Goal: Transaction & Acquisition: Purchase product/service

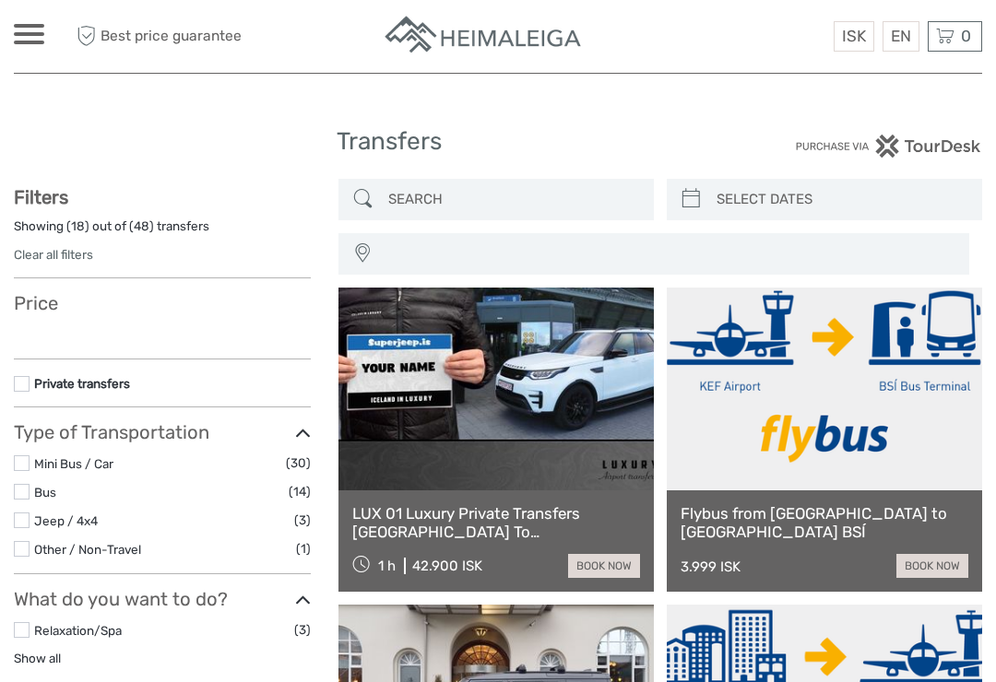
select select
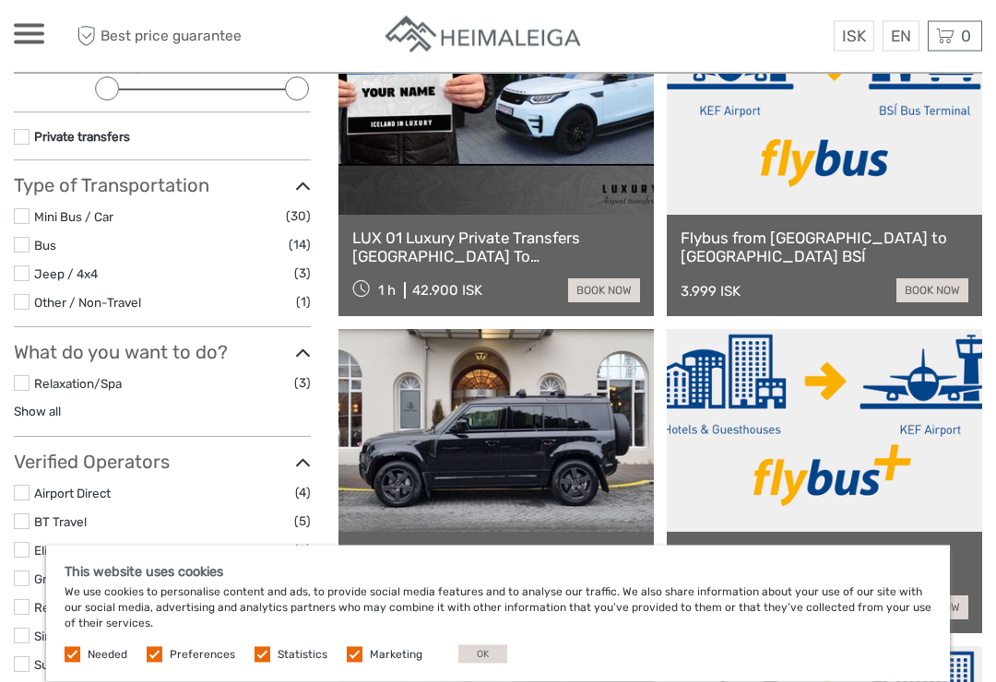
scroll to position [276, 0]
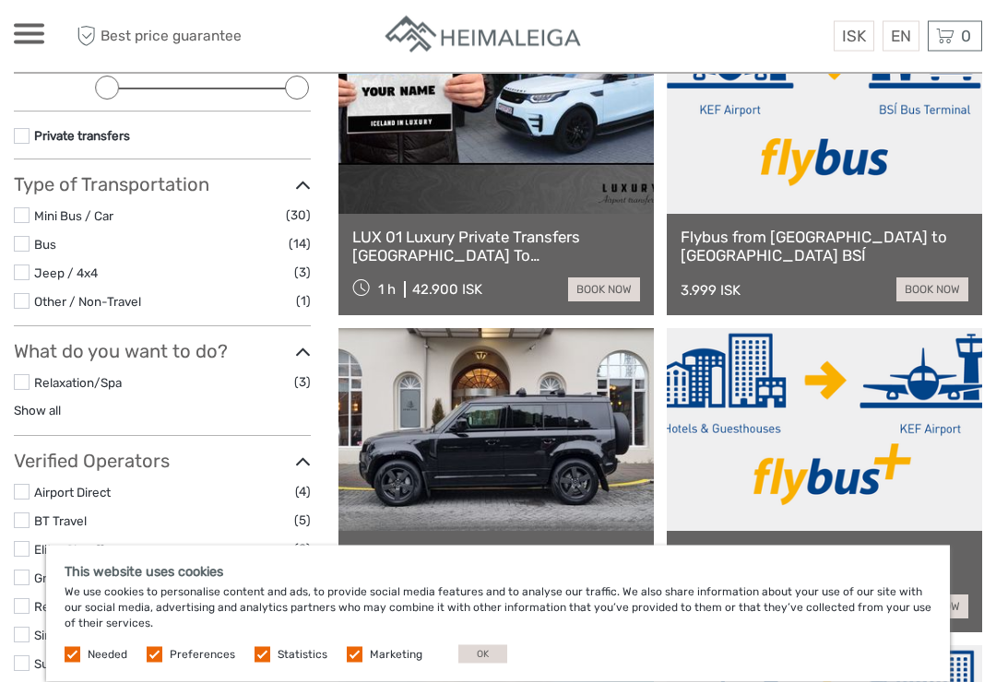
click at [474, 664] on button "OK" at bounding box center [482, 654] width 49 height 18
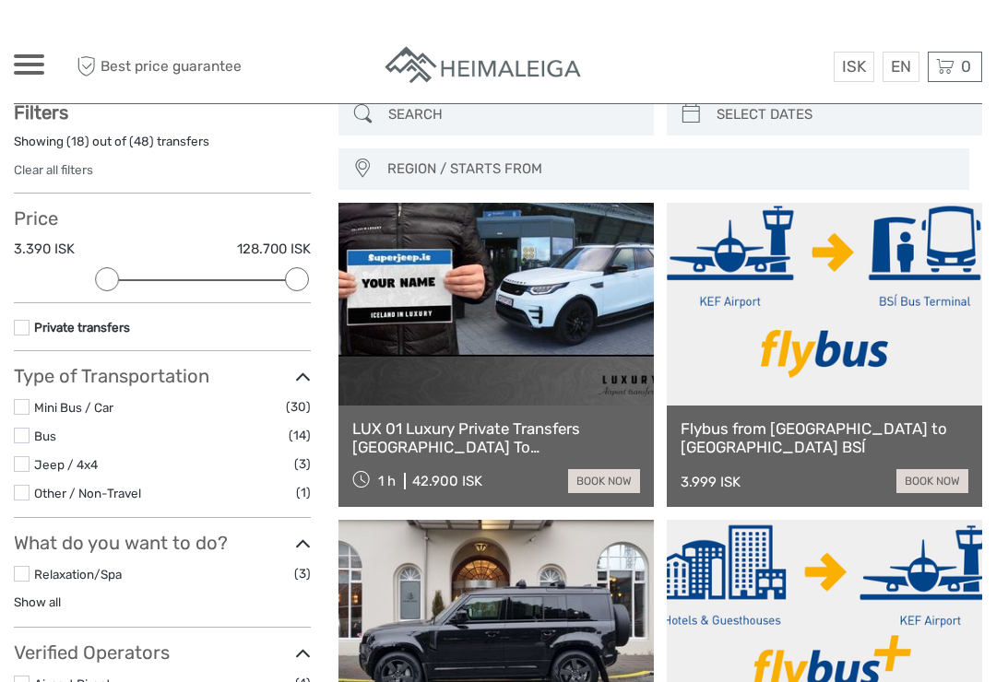
scroll to position [0, 0]
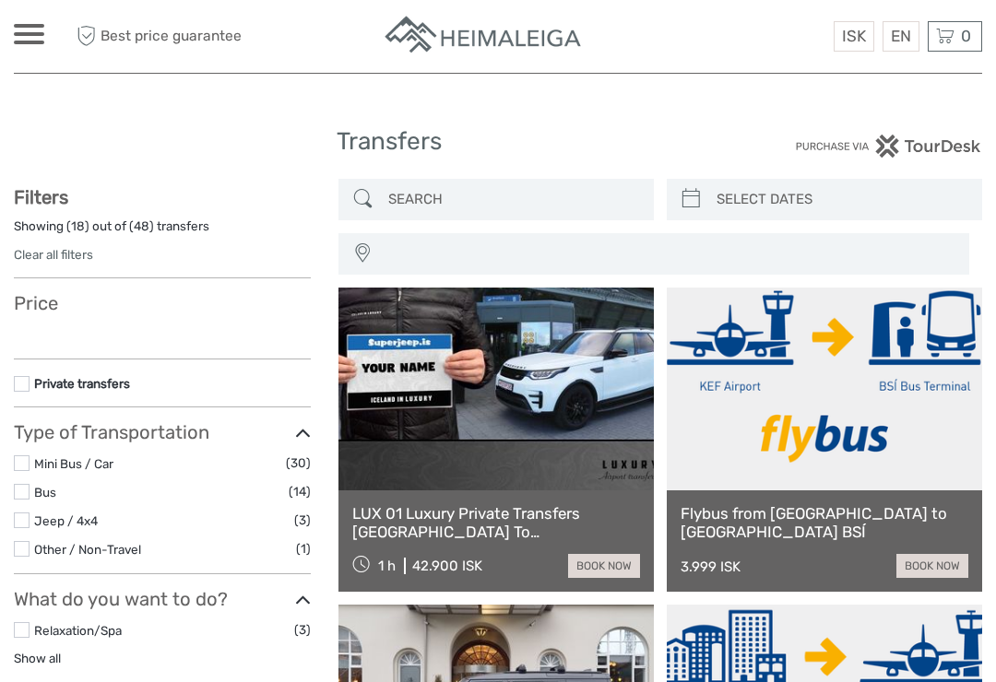
select select
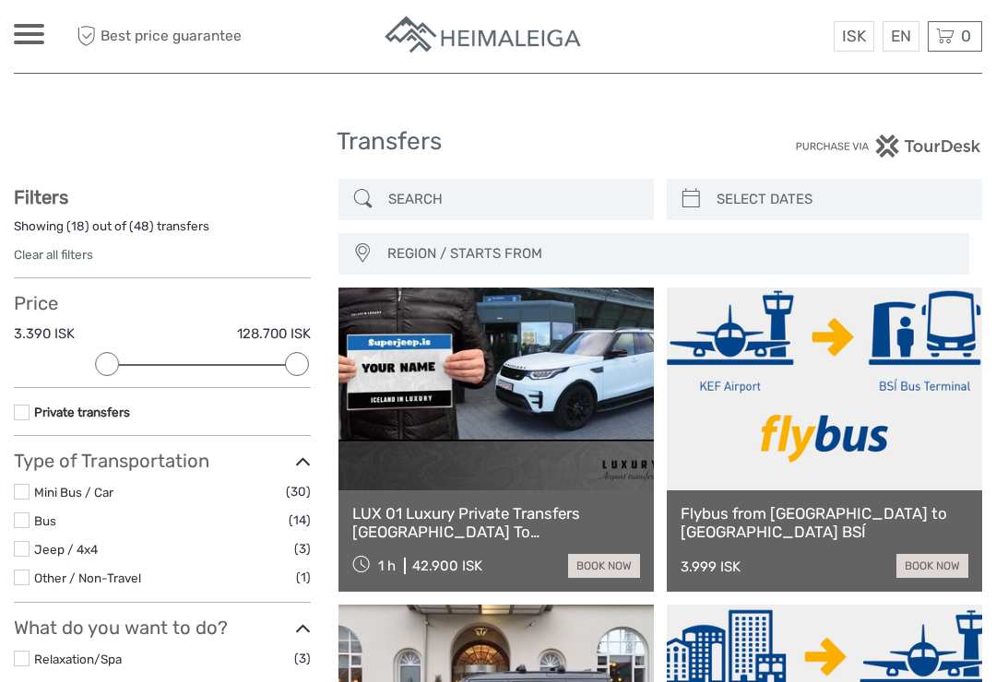
click at [957, 30] on div "0 Items Total 0 ISK Checkout The shopping cart is empty." at bounding box center [955, 36] width 54 height 30
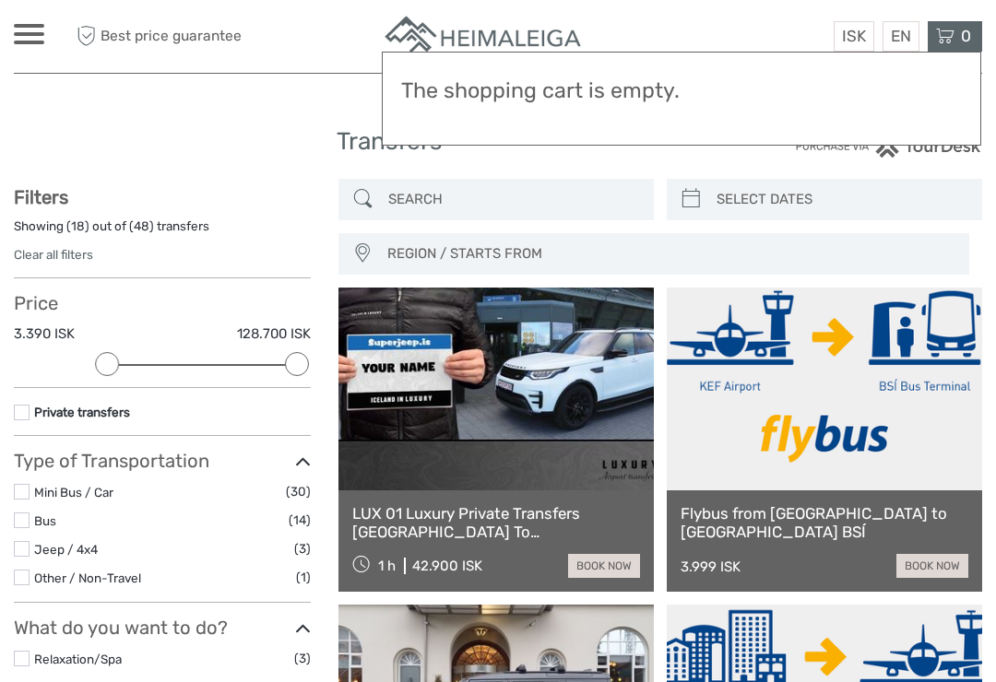
click at [759, 80] on h3 "The shopping cart is empty." at bounding box center [681, 91] width 561 height 26
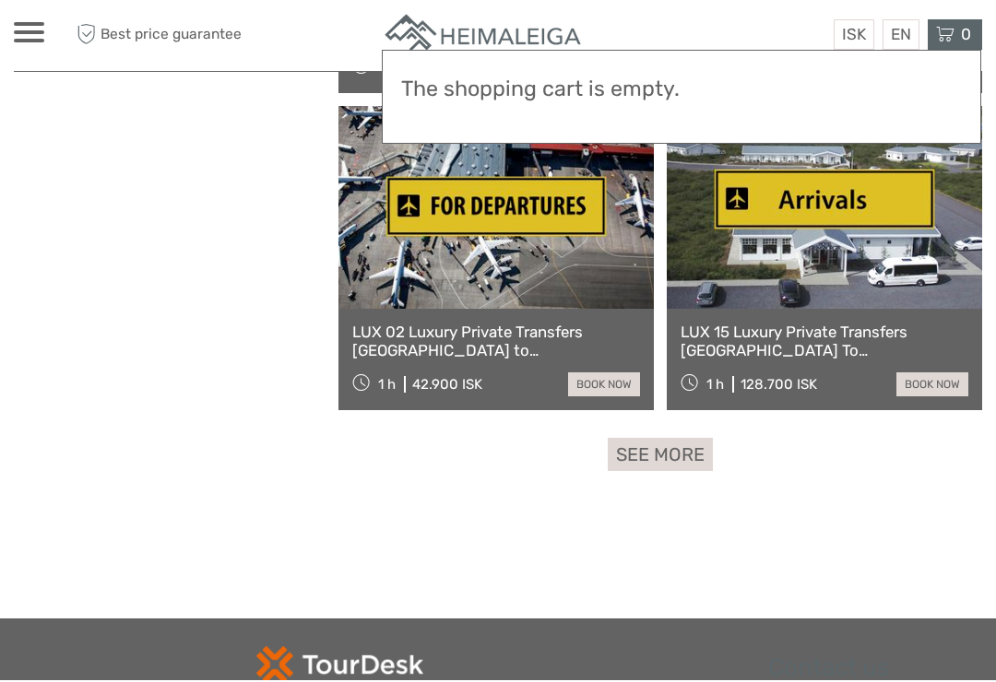
scroll to position [2719, 0]
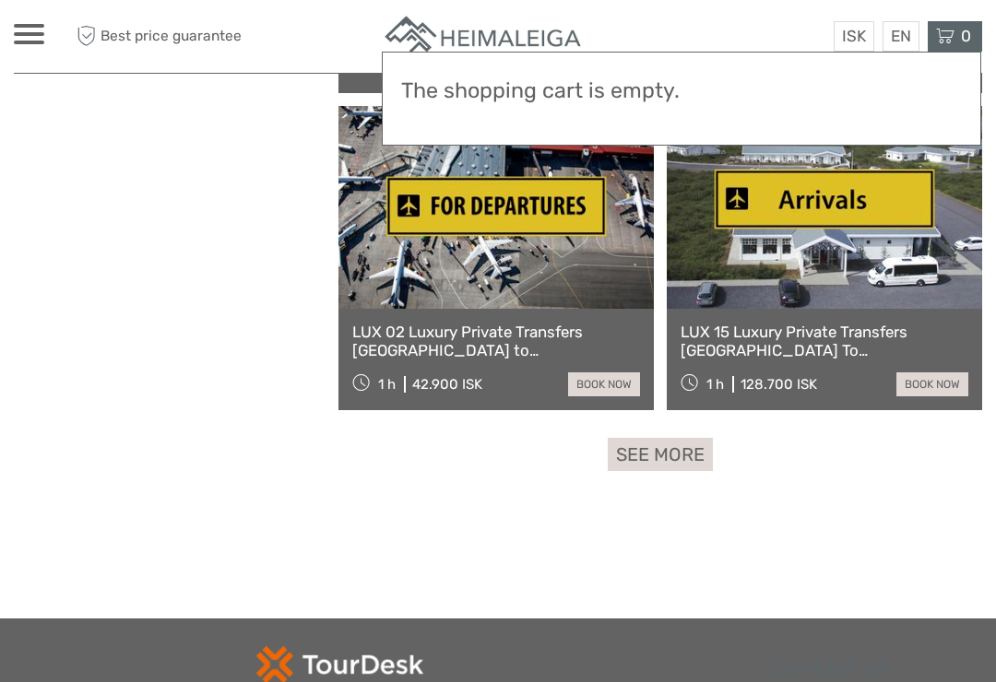
click at [665, 451] on link "See more" at bounding box center [660, 455] width 105 height 34
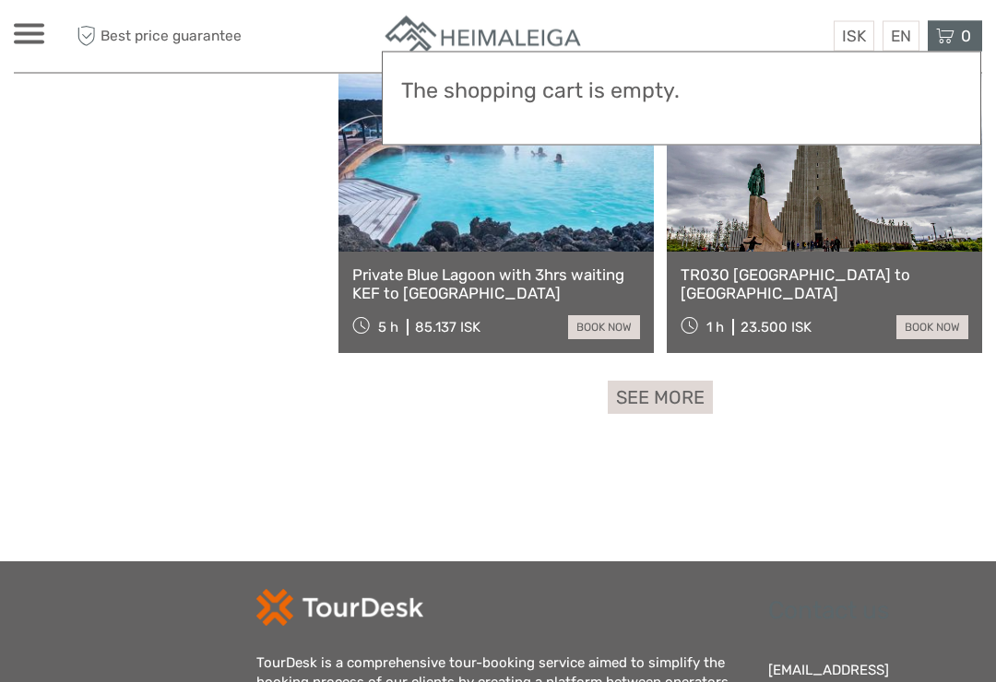
click at [668, 397] on link "See more" at bounding box center [660, 399] width 105 height 34
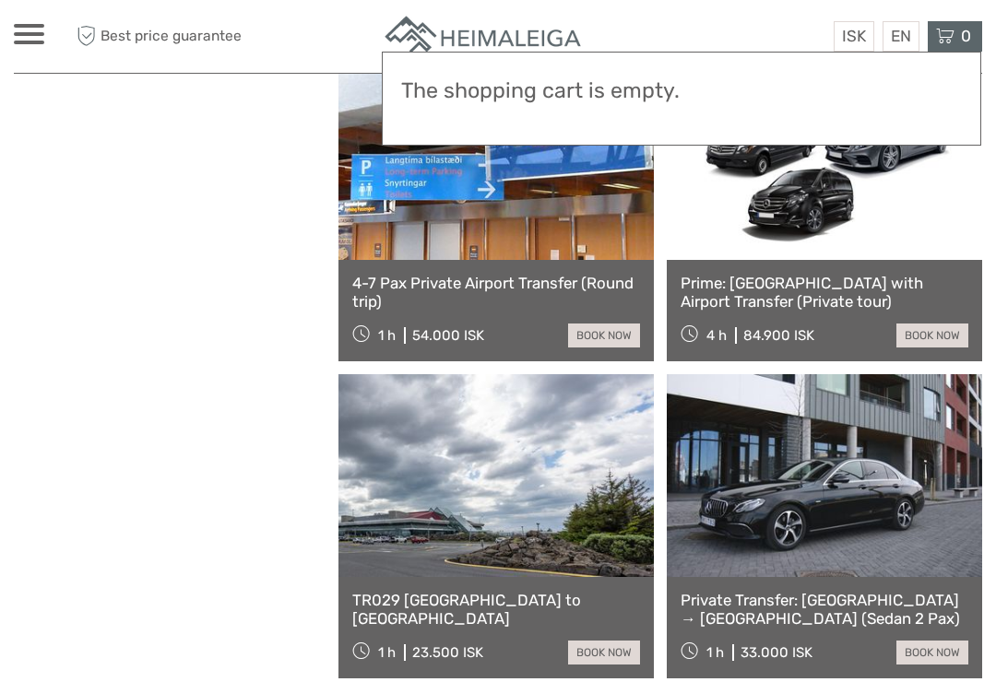
scroll to position [6573, 0]
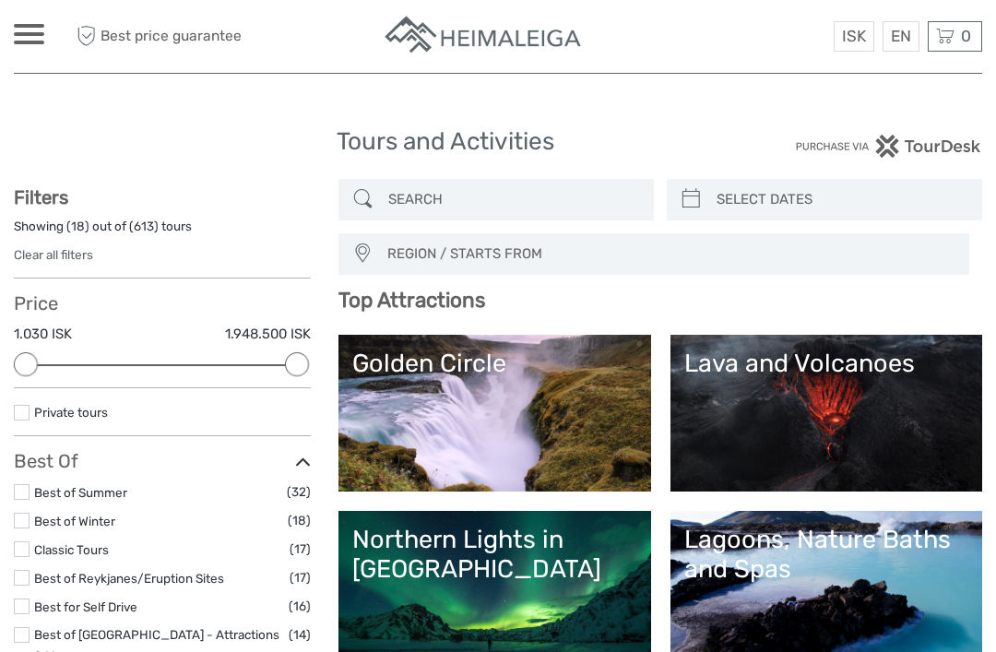
select select
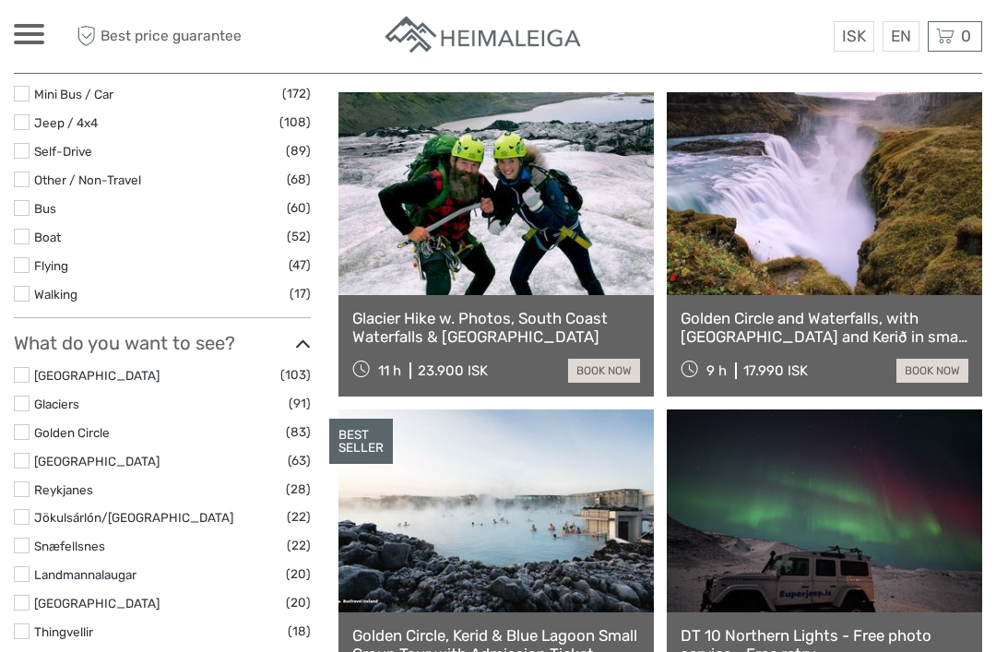
scroll to position [643, 0]
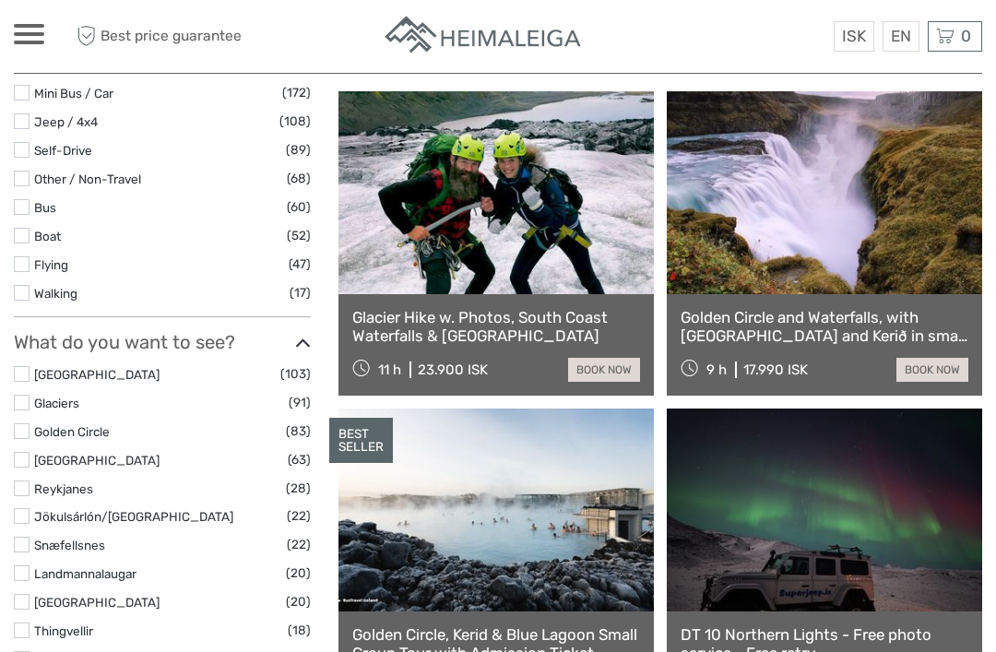
click at [940, 363] on link "book now" at bounding box center [932, 370] width 72 height 24
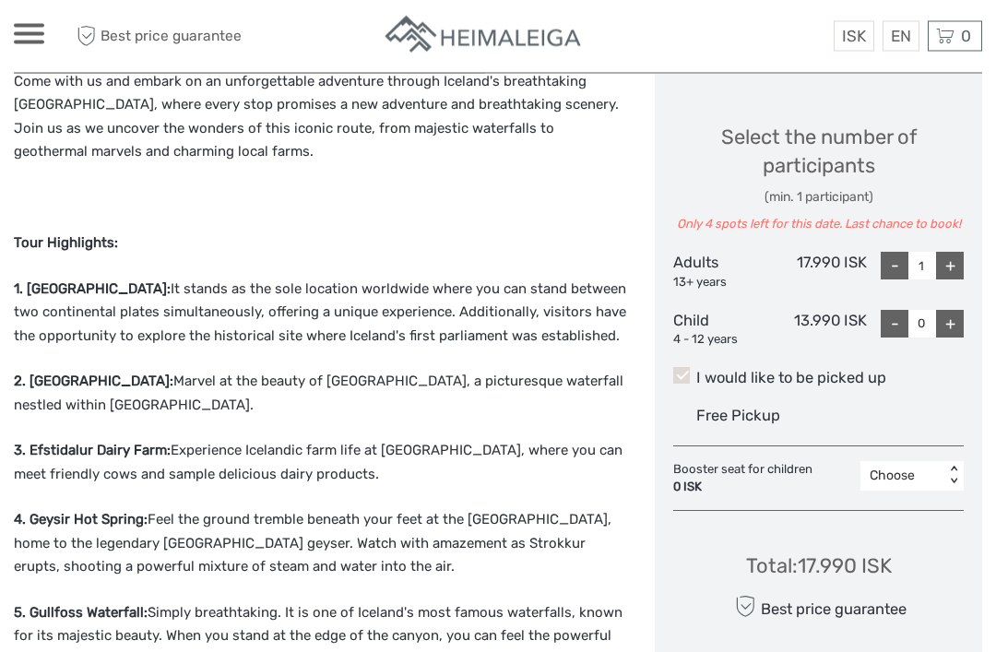
scroll to position [817, 0]
click at [683, 366] on span at bounding box center [681, 374] width 17 height 17
click at [696, 370] on input "I would like to be picked up" at bounding box center [696, 370] width 0 height 0
click at [690, 369] on label "I would like to be picked up" at bounding box center [818, 377] width 290 height 22
click at [696, 370] on input "I would like to be picked up" at bounding box center [696, 370] width 0 height 0
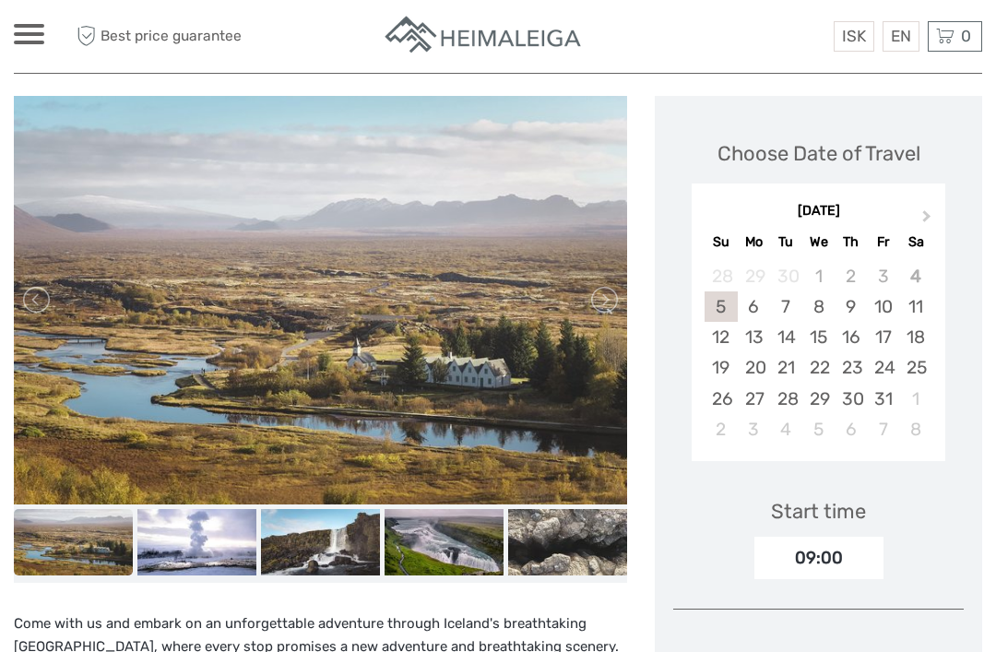
scroll to position [0, 0]
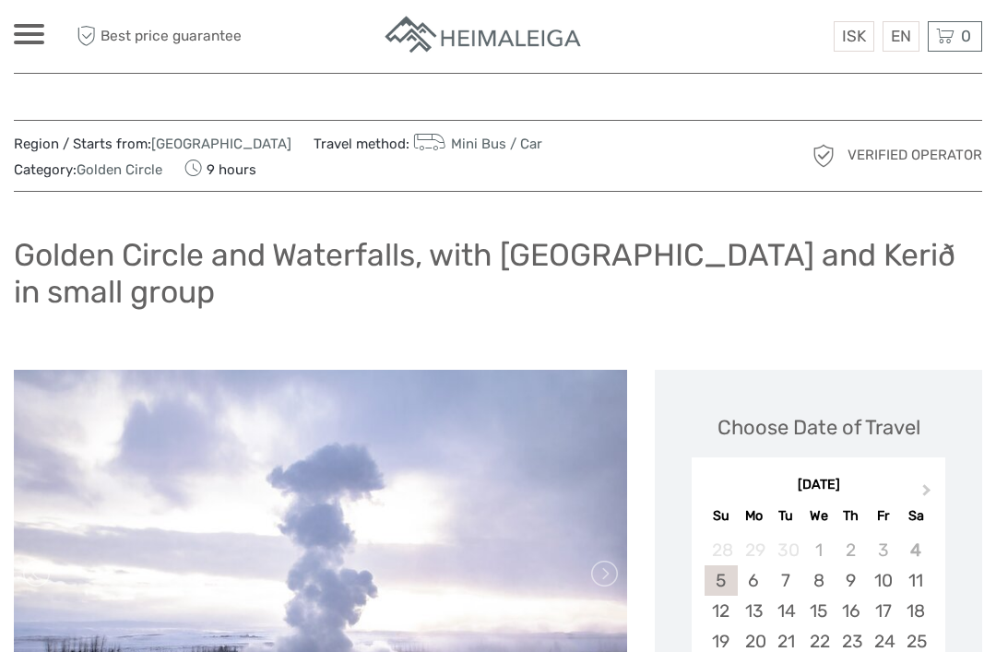
click at [815, 578] on div "8" at bounding box center [818, 580] width 32 height 30
click at [962, 30] on span "0" at bounding box center [966, 36] width 16 height 18
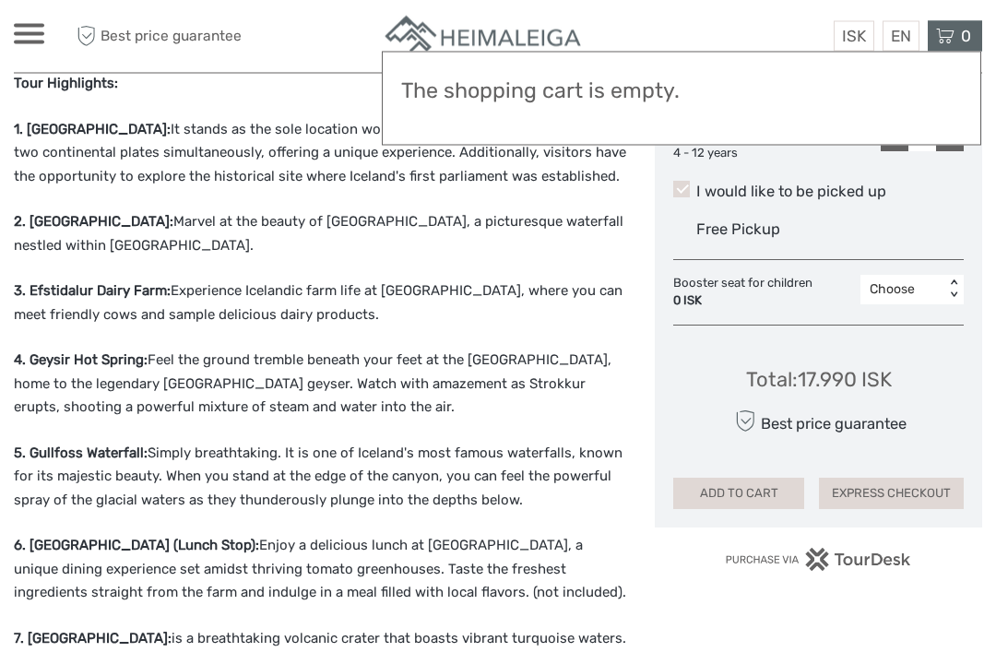
scroll to position [976, 0]
click at [724, 484] on button "ADD TO CART" at bounding box center [738, 493] width 131 height 31
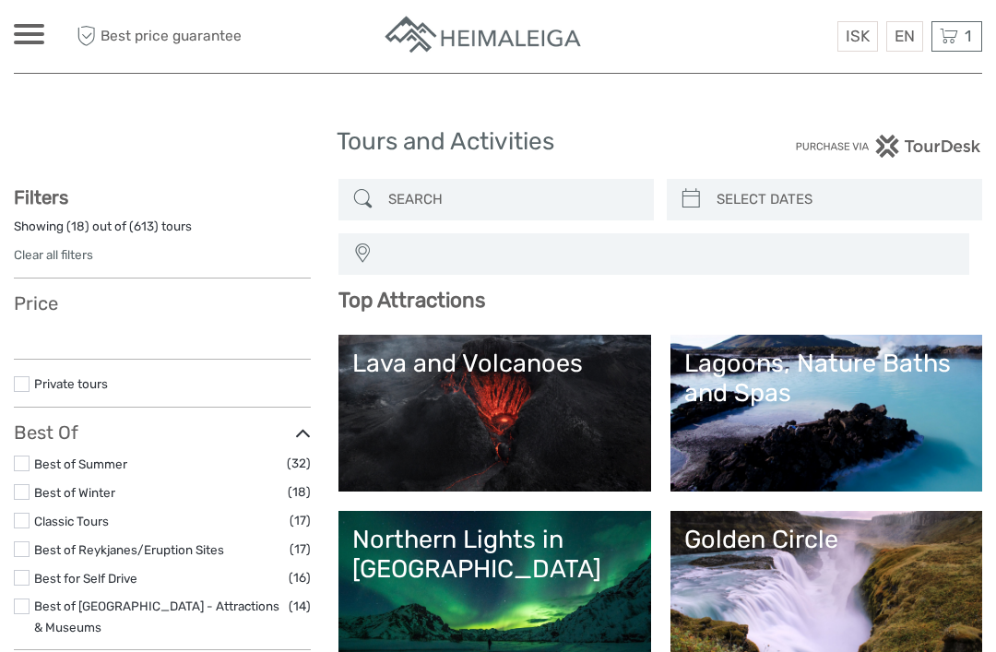
select select
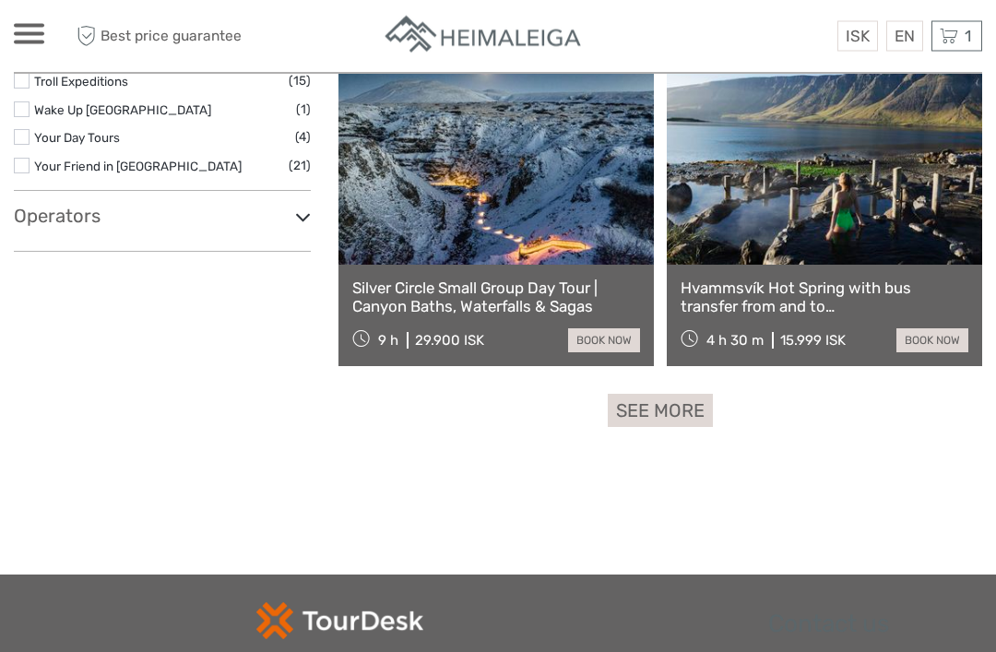
scroll to position [3225, 0]
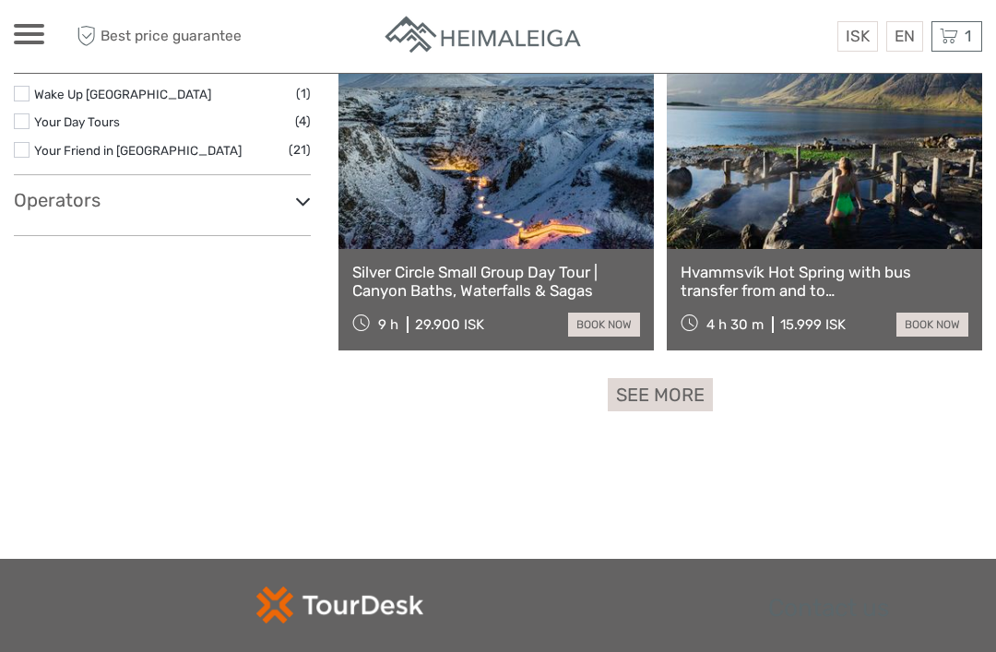
click at [666, 384] on link "See more" at bounding box center [660, 395] width 105 height 34
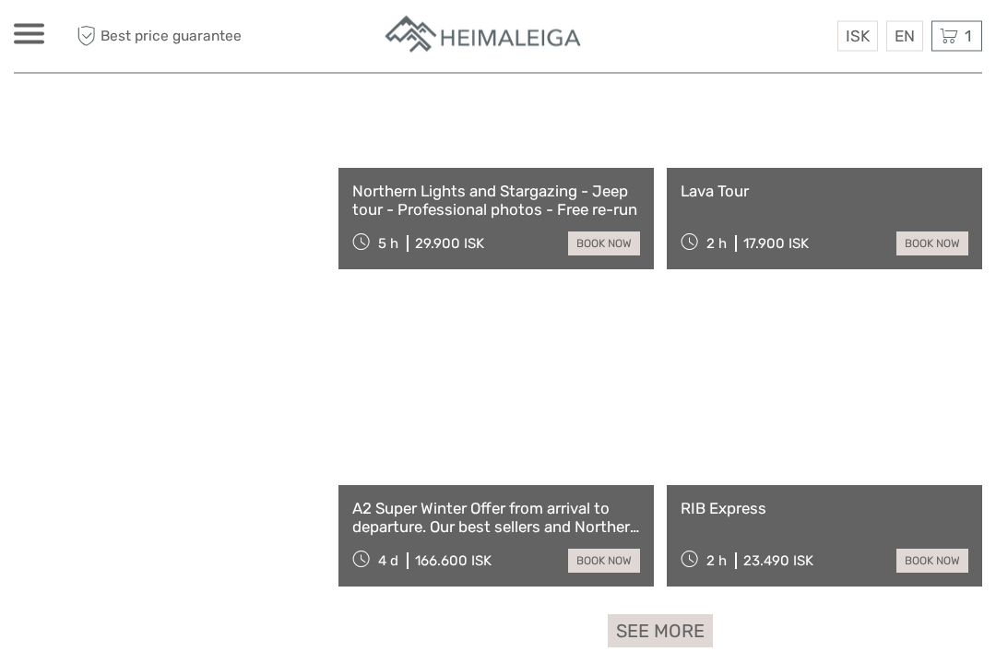
scroll to position [5399, 0]
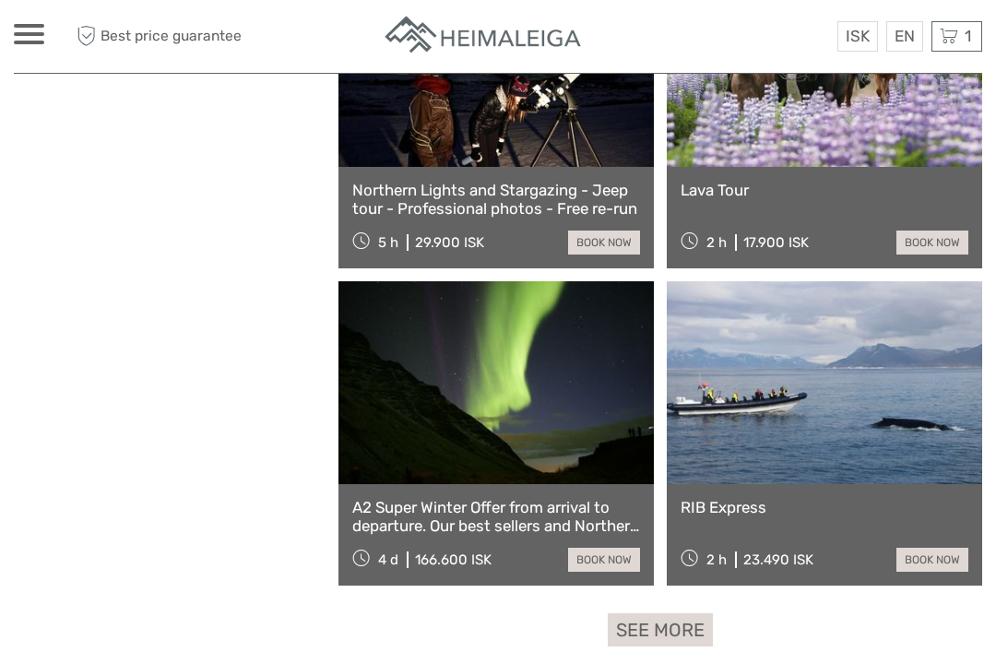
click at [666, 626] on link "See more" at bounding box center [660, 630] width 105 height 34
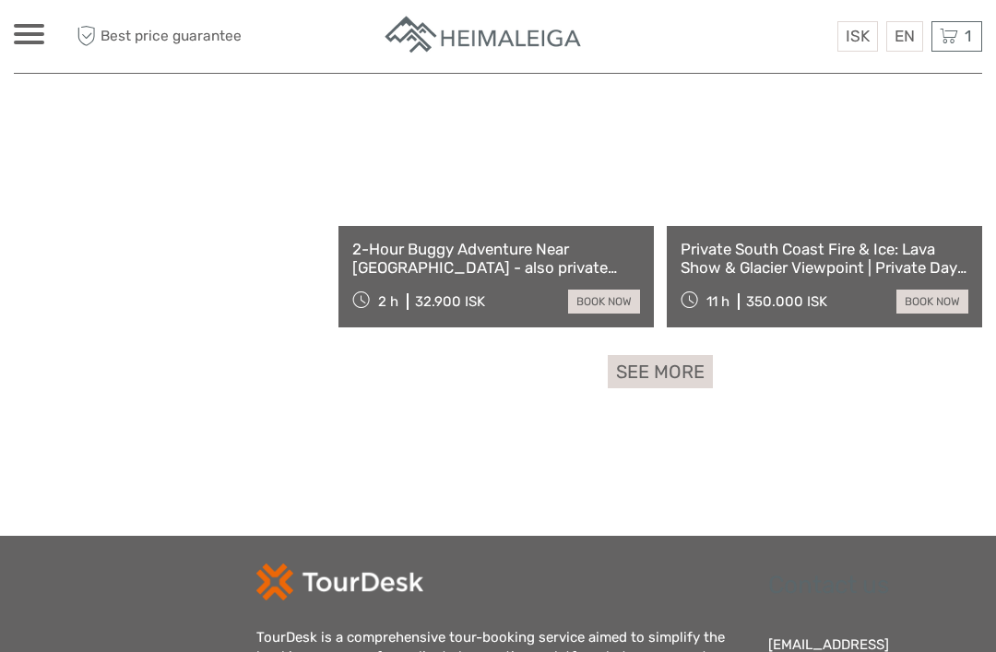
scroll to position [8524, 0]
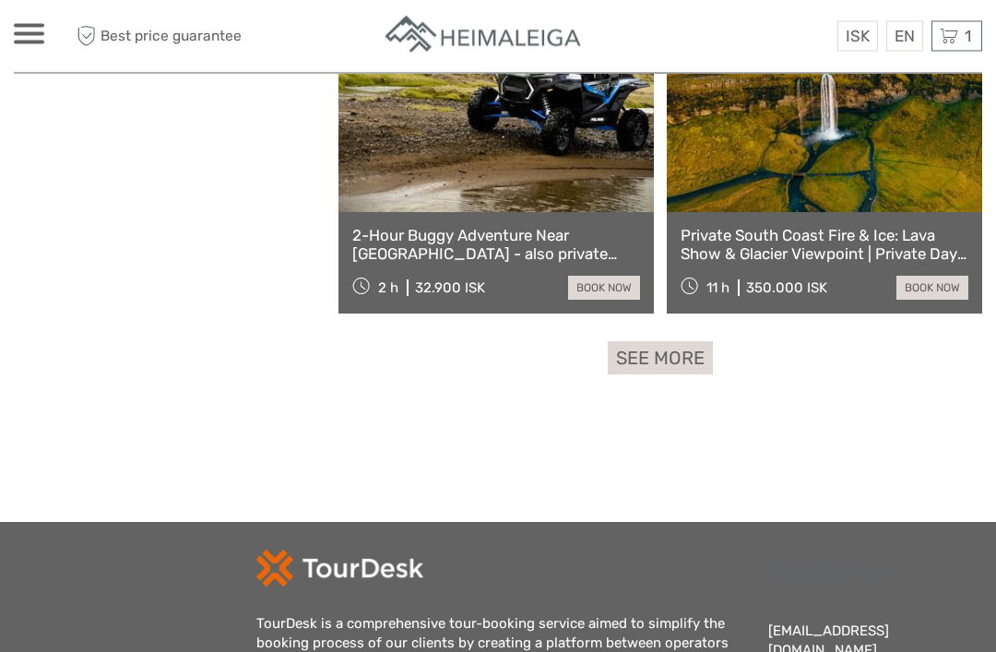
click at [673, 349] on link "See more" at bounding box center [660, 359] width 105 height 34
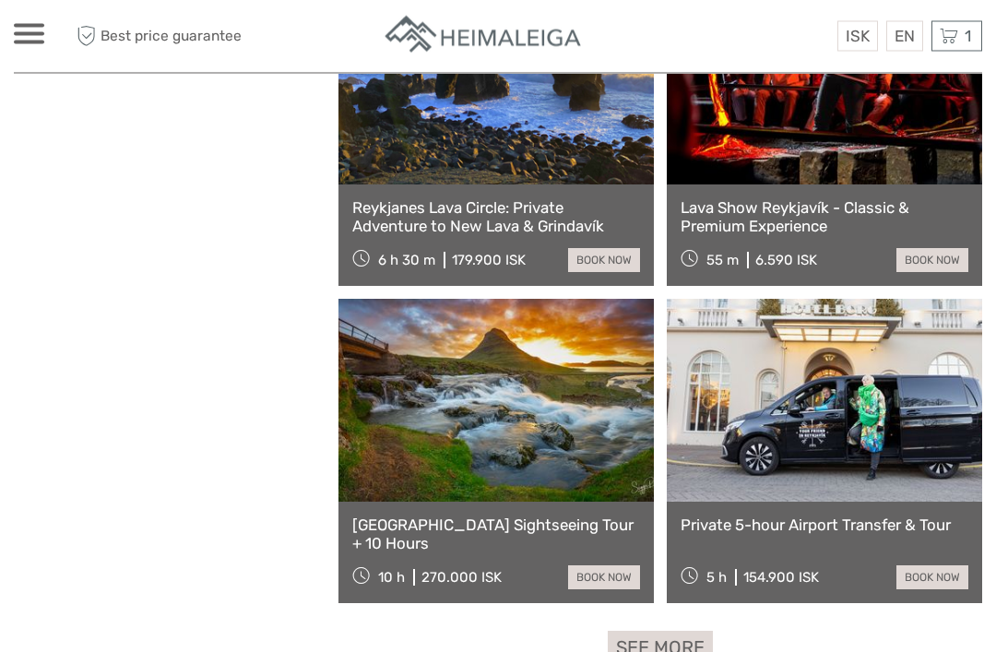
scroll to position [11094, 0]
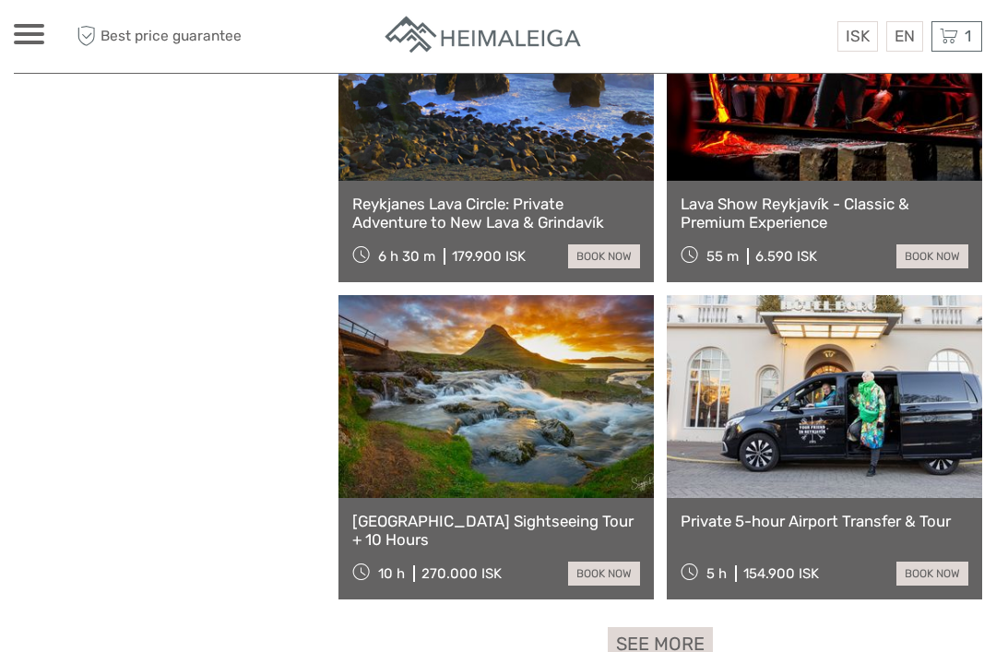
click at [670, 650] on link "See more" at bounding box center [660, 644] width 105 height 34
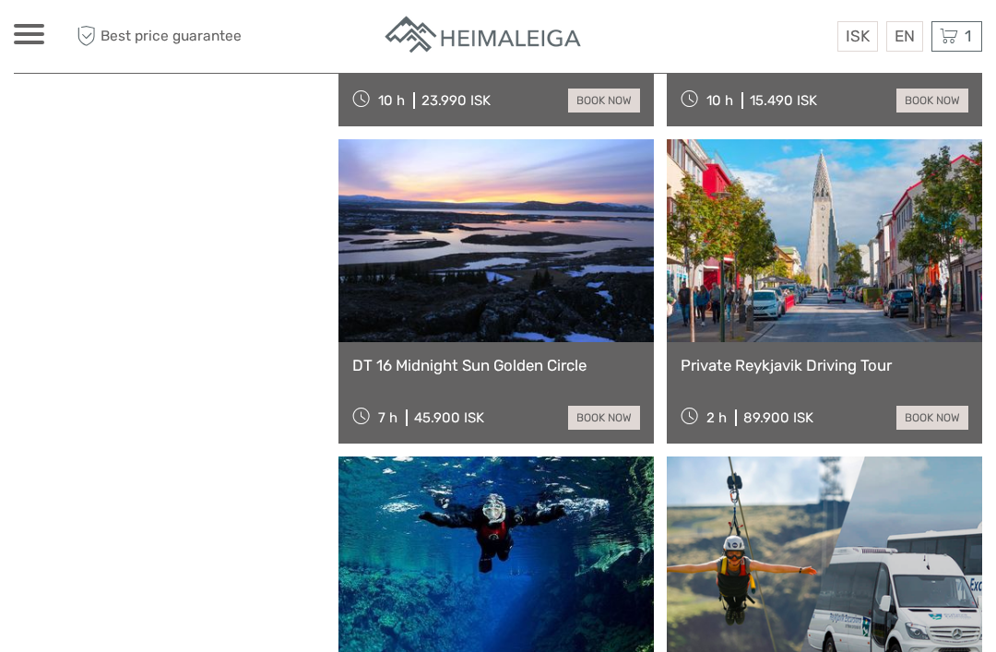
scroll to position [13777, 0]
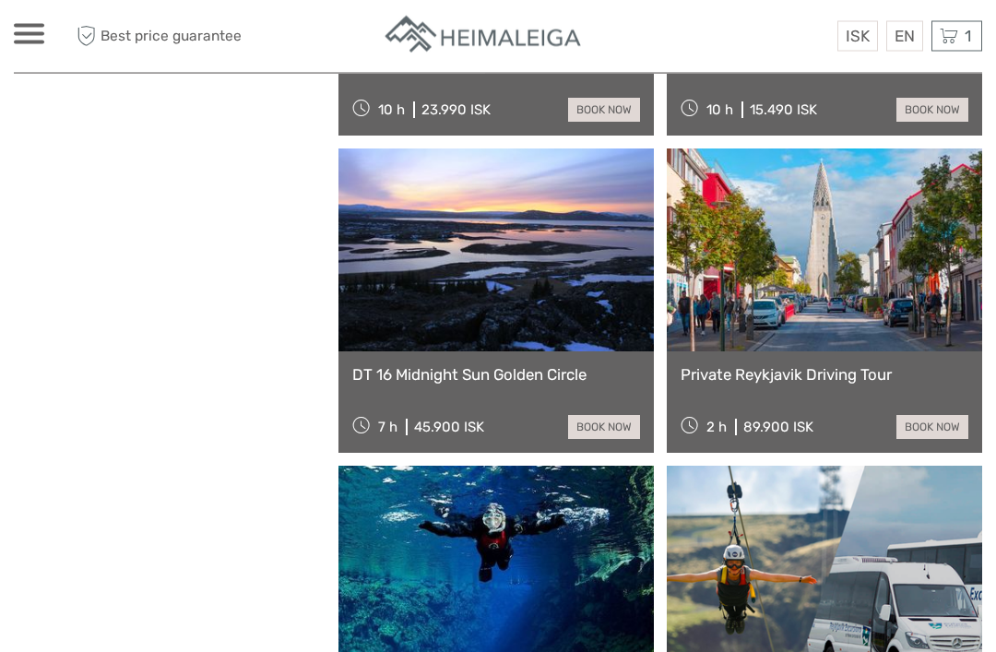
click at [937, 425] on link "book now" at bounding box center [932, 428] width 72 height 24
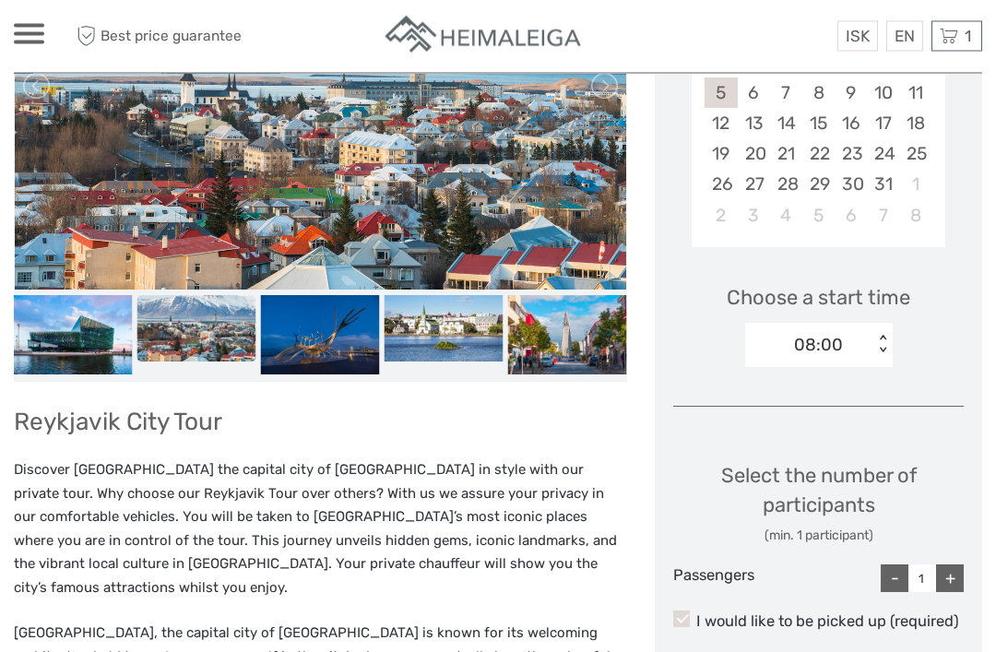
scroll to position [430, 0]
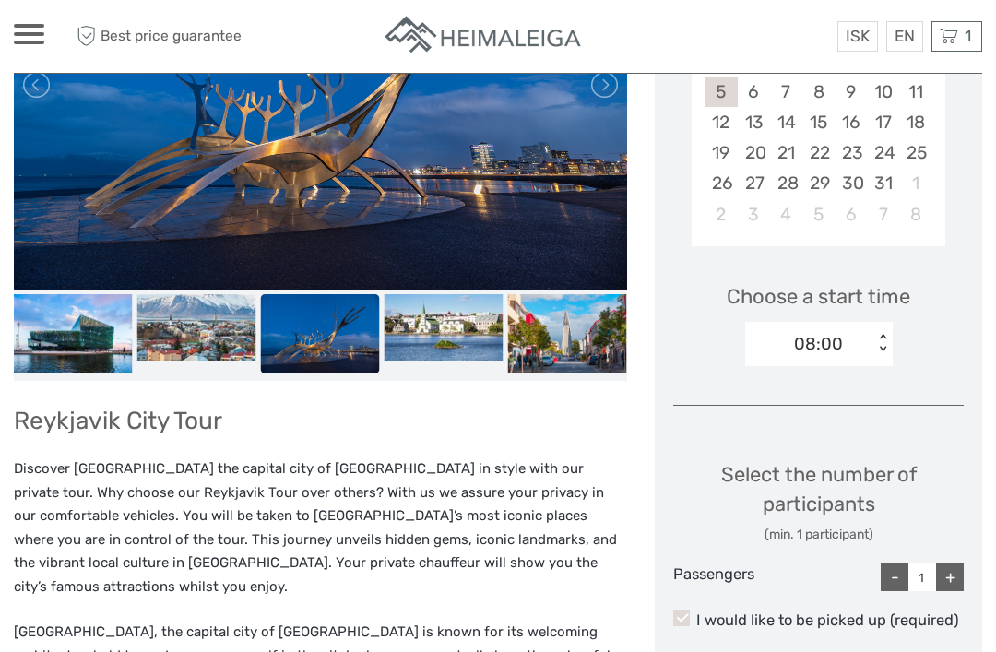
click at [935, 351] on div "Choose a start time 08:00 < >" at bounding box center [818, 316] width 290 height 118
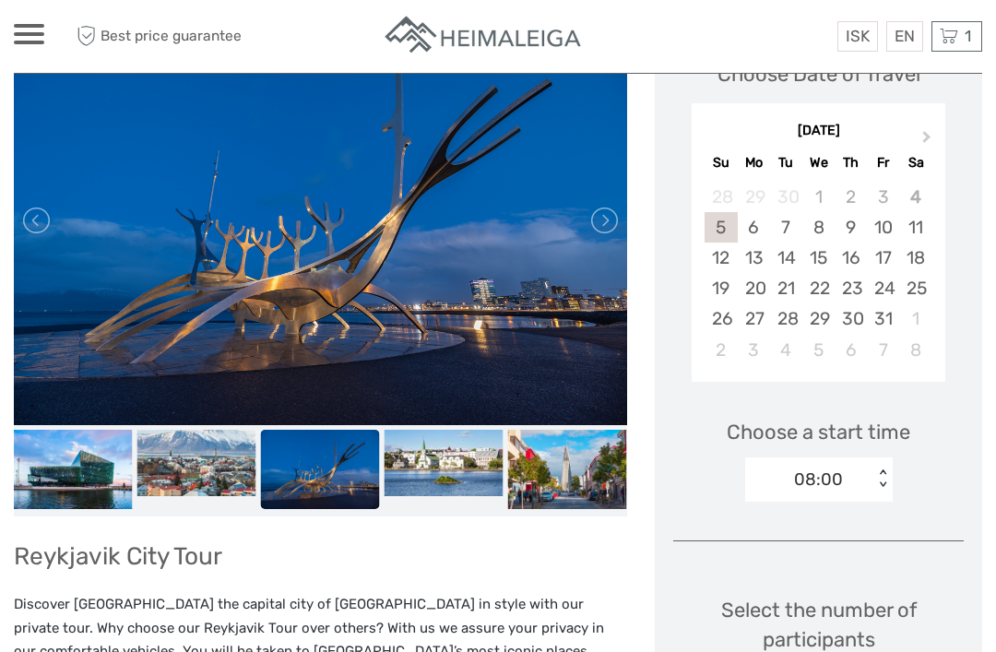
scroll to position [297, 0]
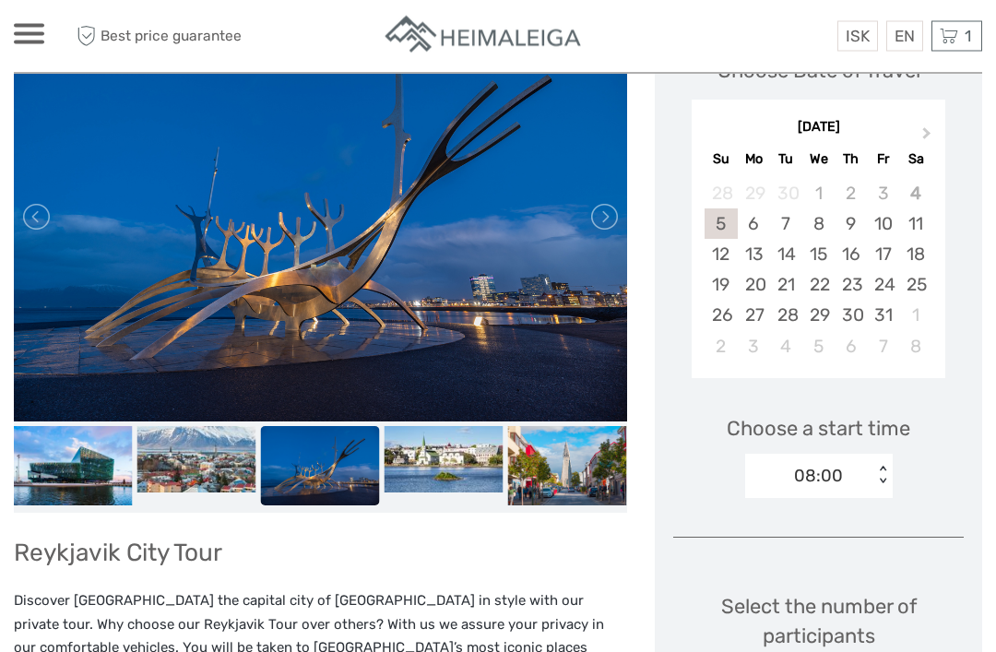
click at [609, 212] on link at bounding box center [603, 218] width 30 height 30
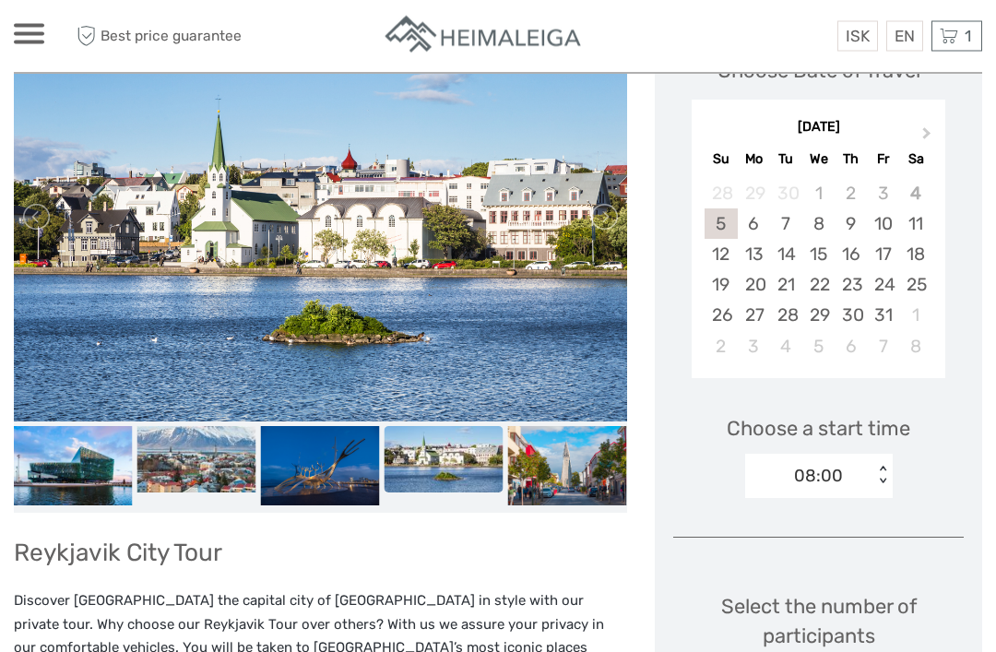
scroll to position [298, 0]
click at [604, 216] on link at bounding box center [603, 217] width 30 height 30
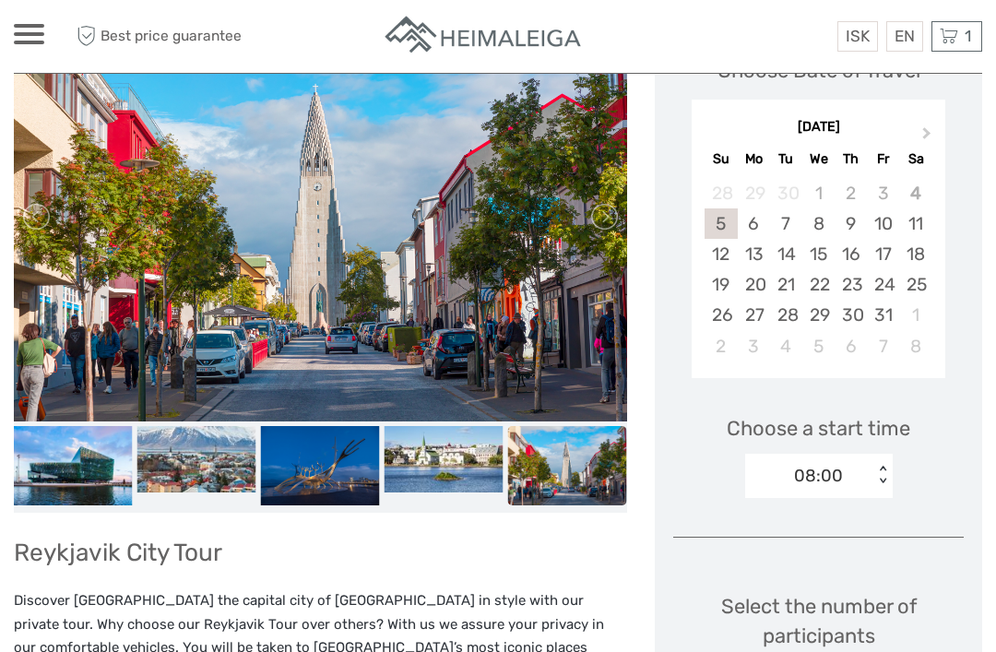
click at [606, 215] on link at bounding box center [603, 217] width 30 height 30
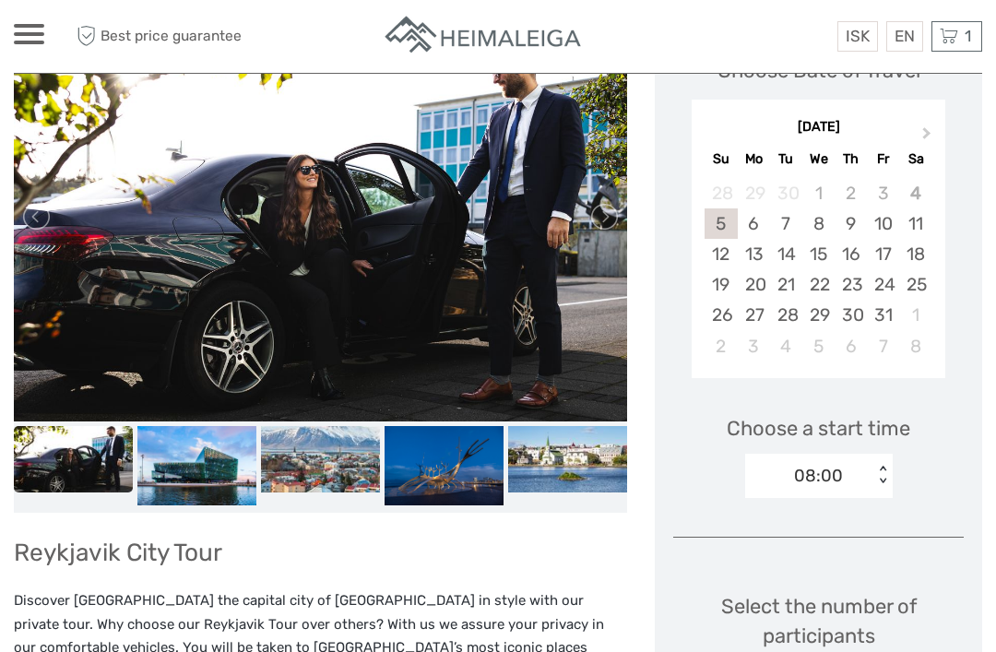
click at [598, 216] on link at bounding box center [603, 217] width 30 height 30
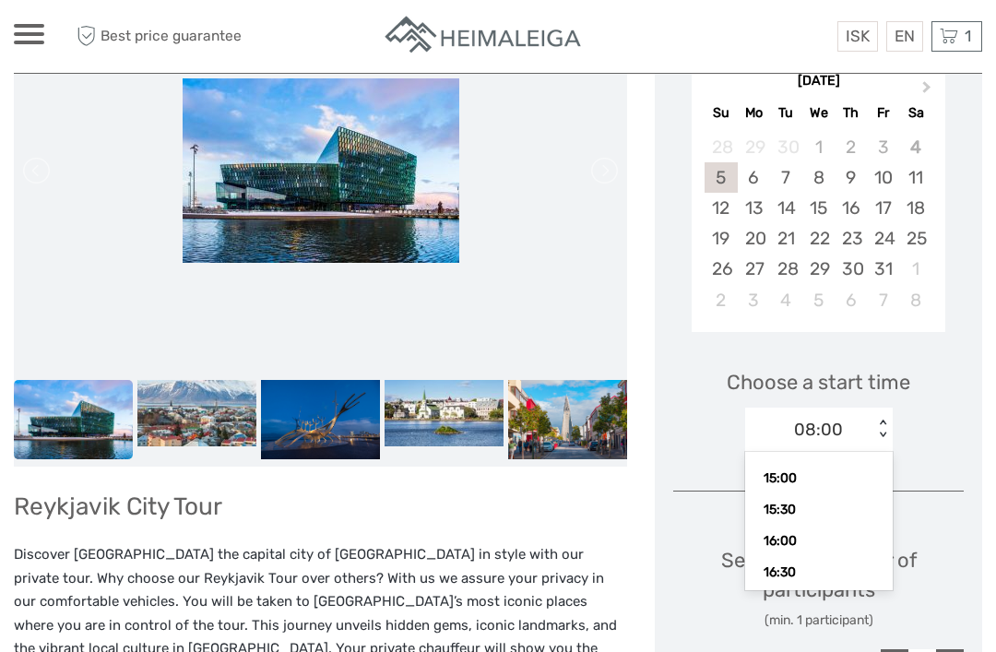
scroll to position [446, 0]
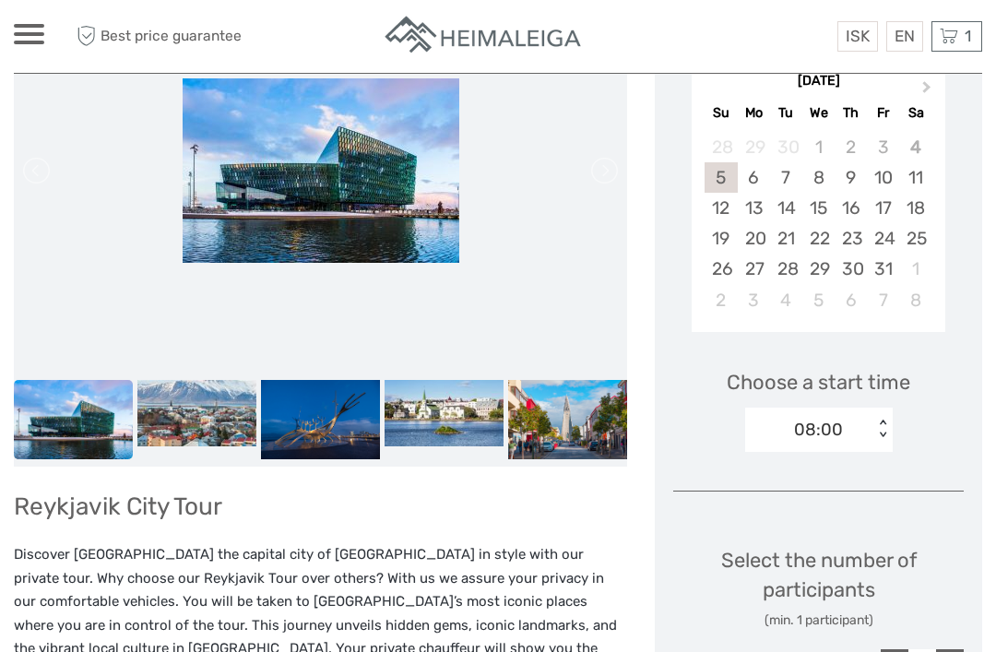
click at [944, 430] on div "Choose a start time 08:00 < >" at bounding box center [818, 402] width 290 height 118
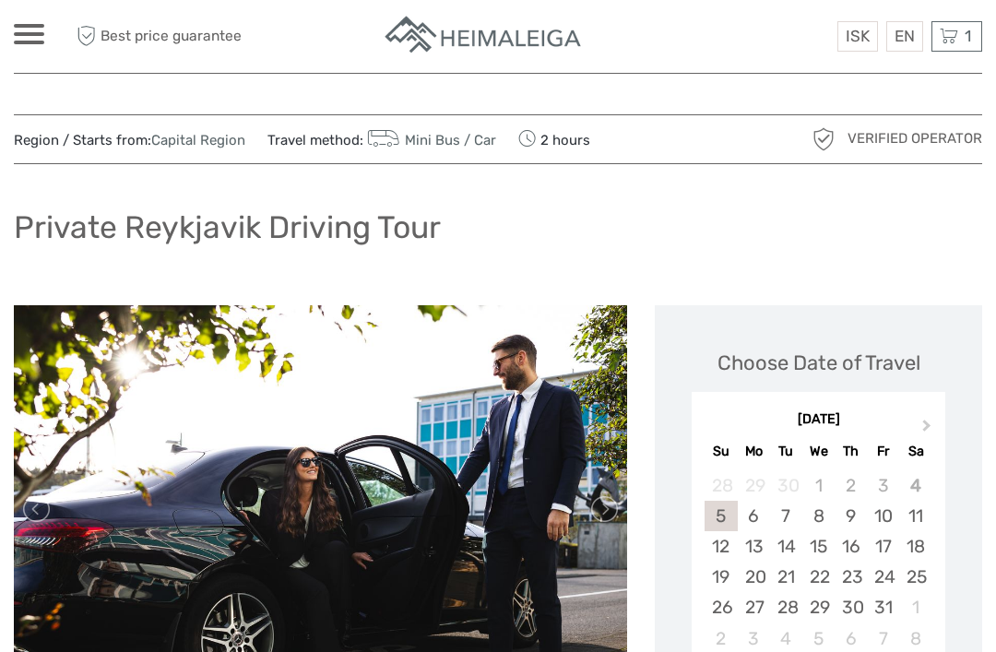
scroll to position [0, 0]
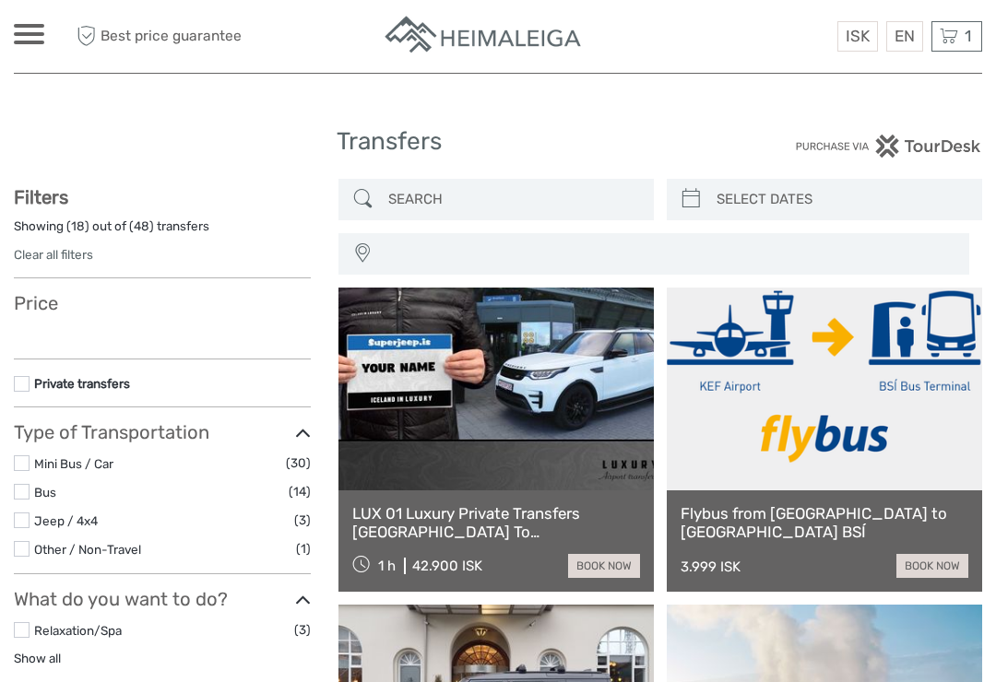
select select
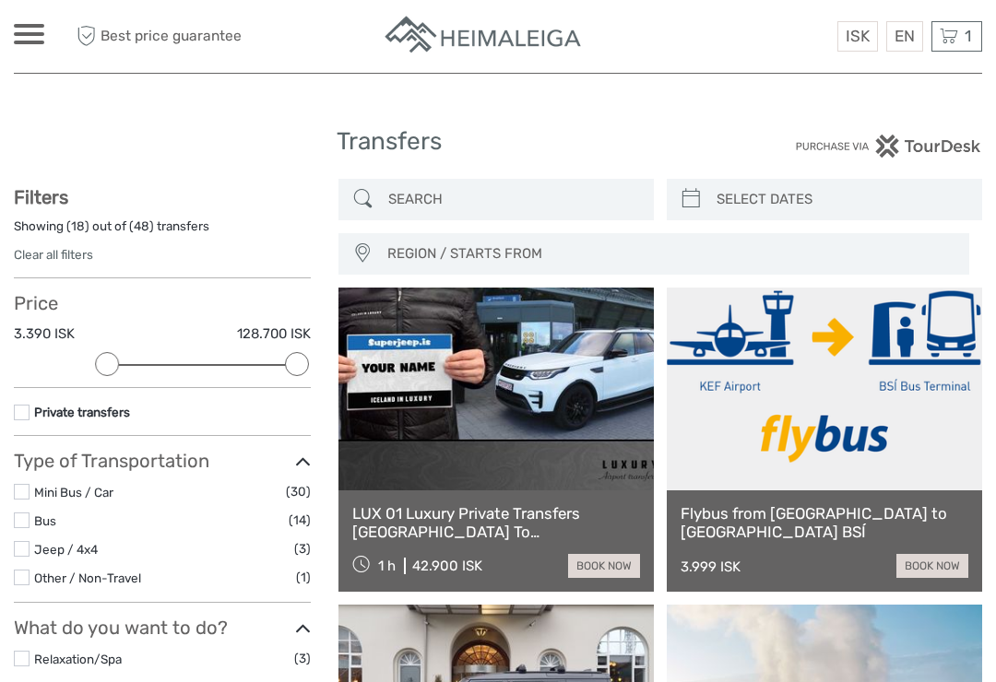
click at [930, 568] on link "book now" at bounding box center [932, 566] width 72 height 24
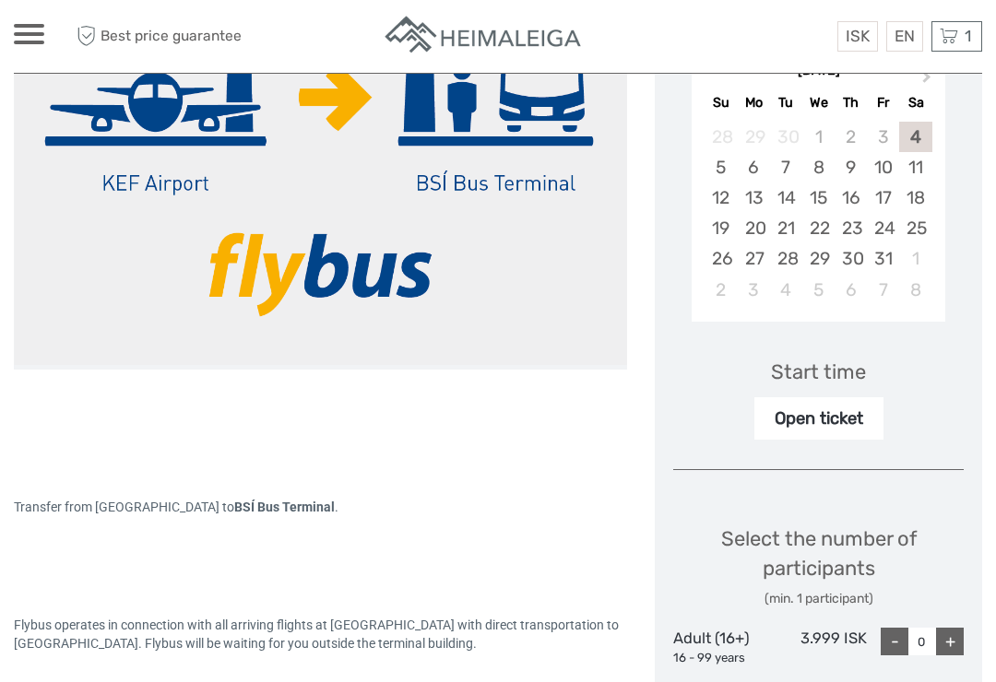
scroll to position [332, 0]
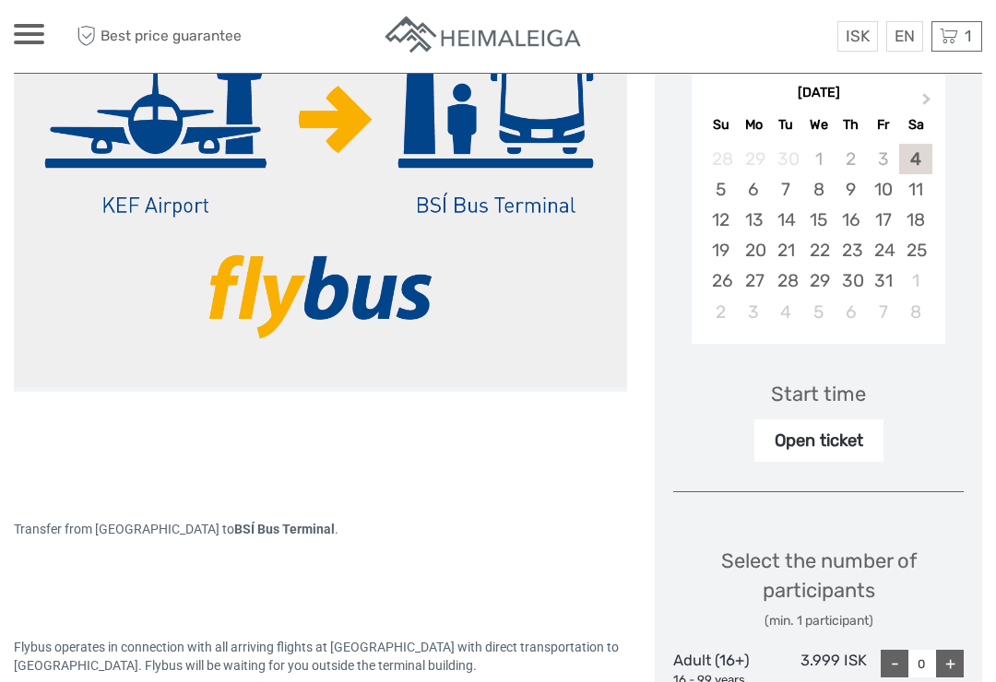
click at [832, 386] on div "Start time" at bounding box center [818, 394] width 95 height 29
click at [826, 432] on div "Open ticket" at bounding box center [818, 441] width 129 height 42
click at [788, 434] on div "Open ticket" at bounding box center [818, 441] width 129 height 42
click at [784, 182] on div "7" at bounding box center [786, 189] width 32 height 30
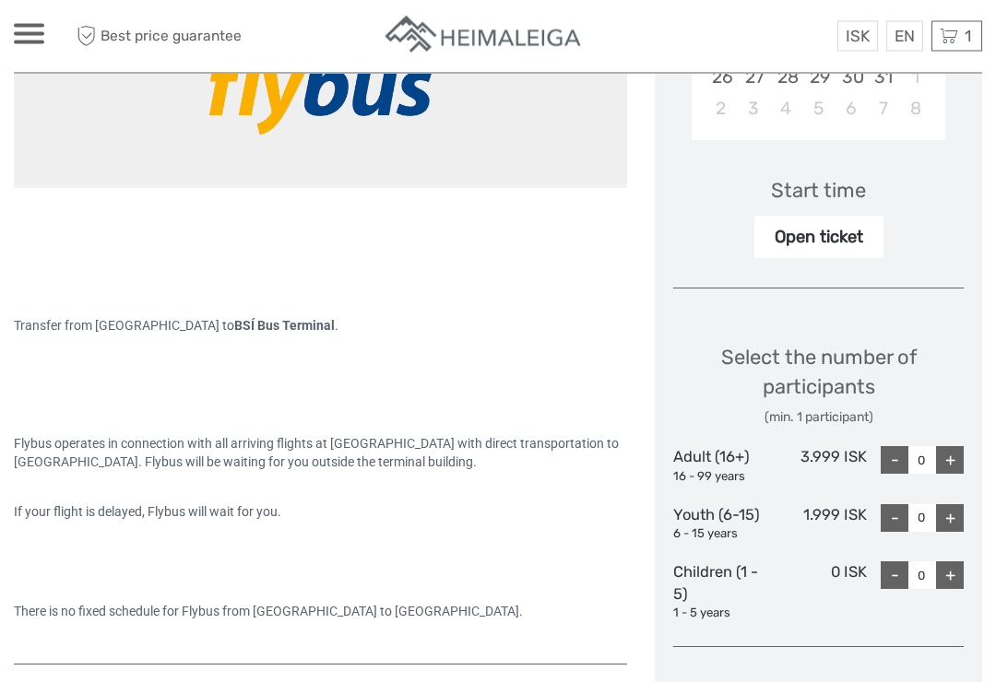
scroll to position [537, 0]
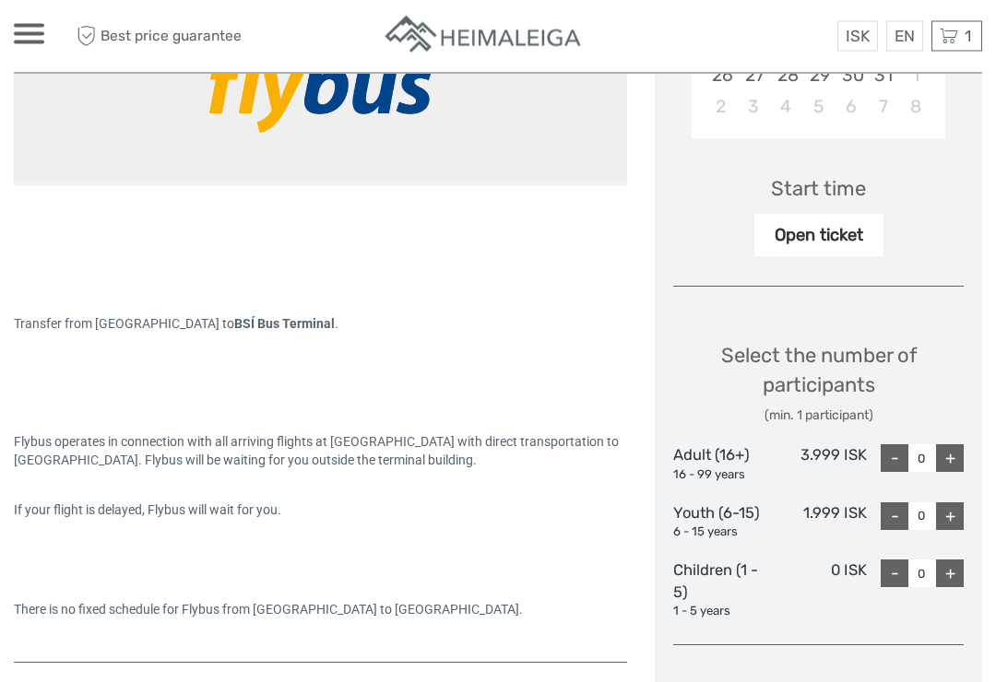
click at [839, 229] on div "Open ticket" at bounding box center [818, 236] width 129 height 42
click at [822, 178] on div "Start time" at bounding box center [818, 189] width 95 height 29
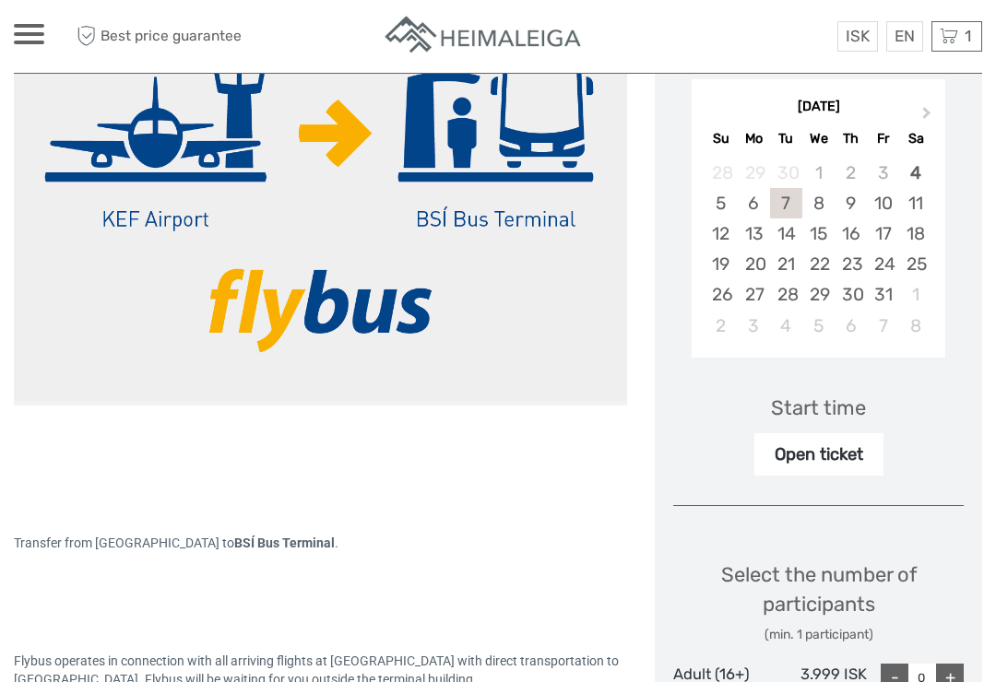
scroll to position [304, 0]
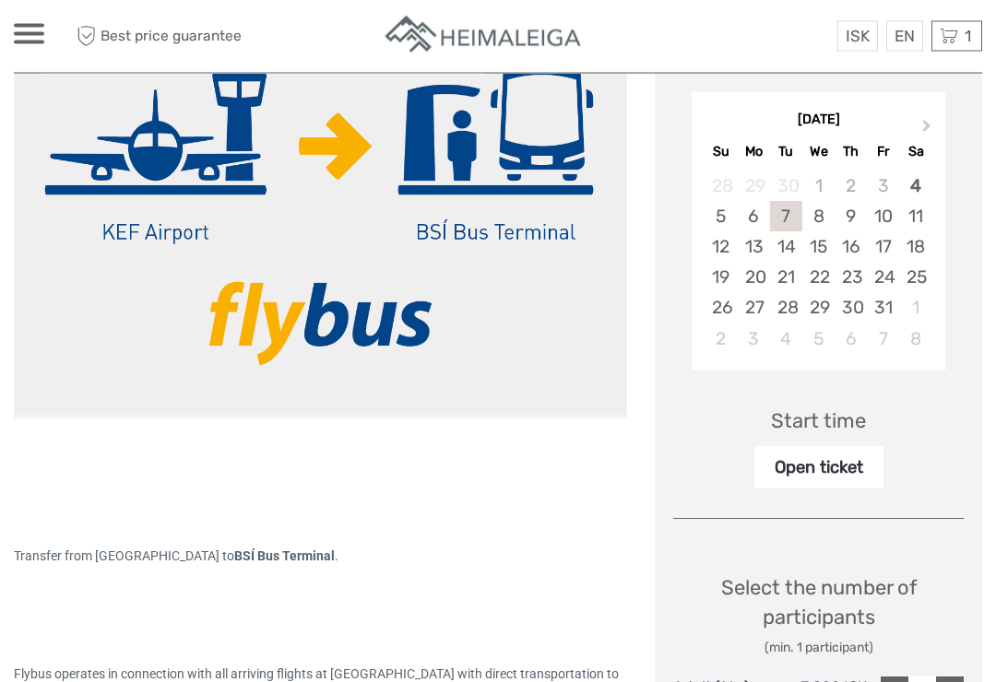
click at [812, 471] on div "Open ticket" at bounding box center [818, 468] width 129 height 42
click at [839, 461] on div "Open ticket" at bounding box center [818, 468] width 129 height 42
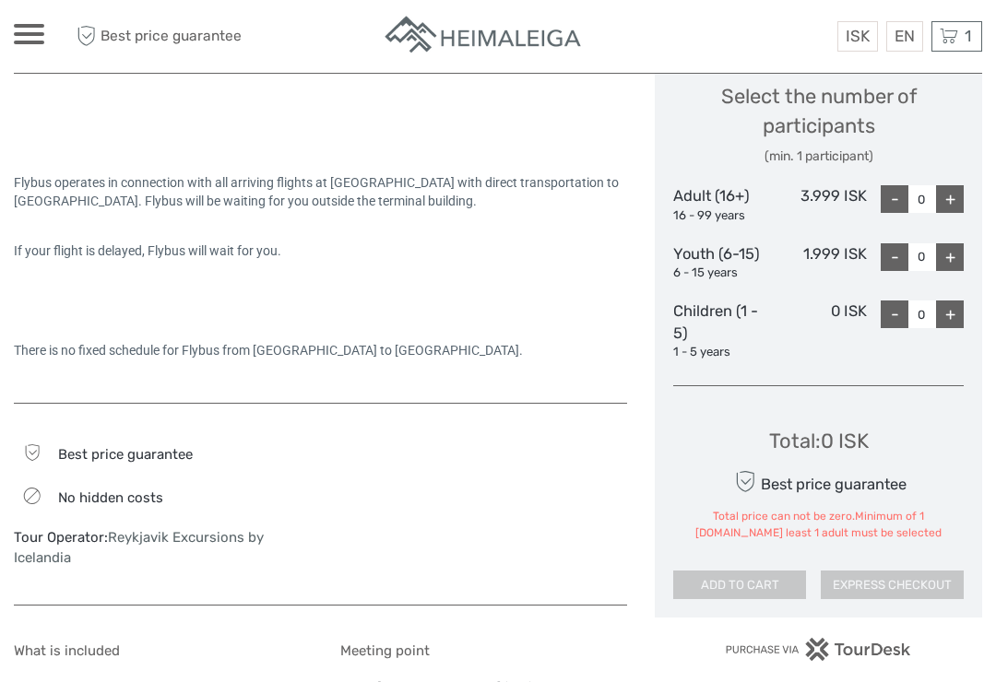
scroll to position [799, 0]
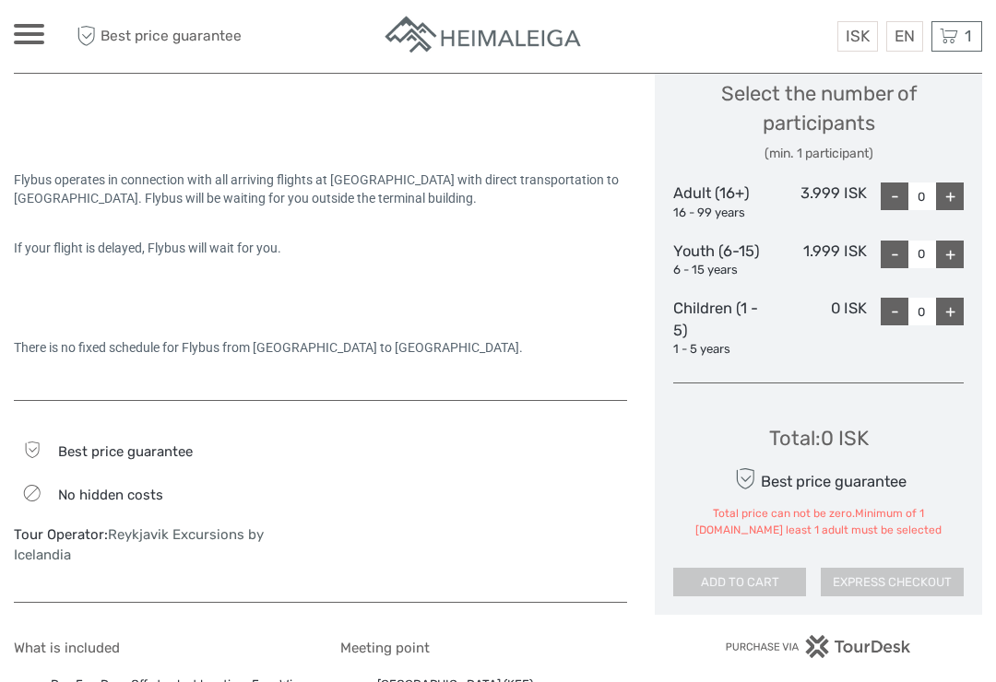
click at [955, 190] on div "+" at bounding box center [950, 197] width 28 height 28
type input "1"
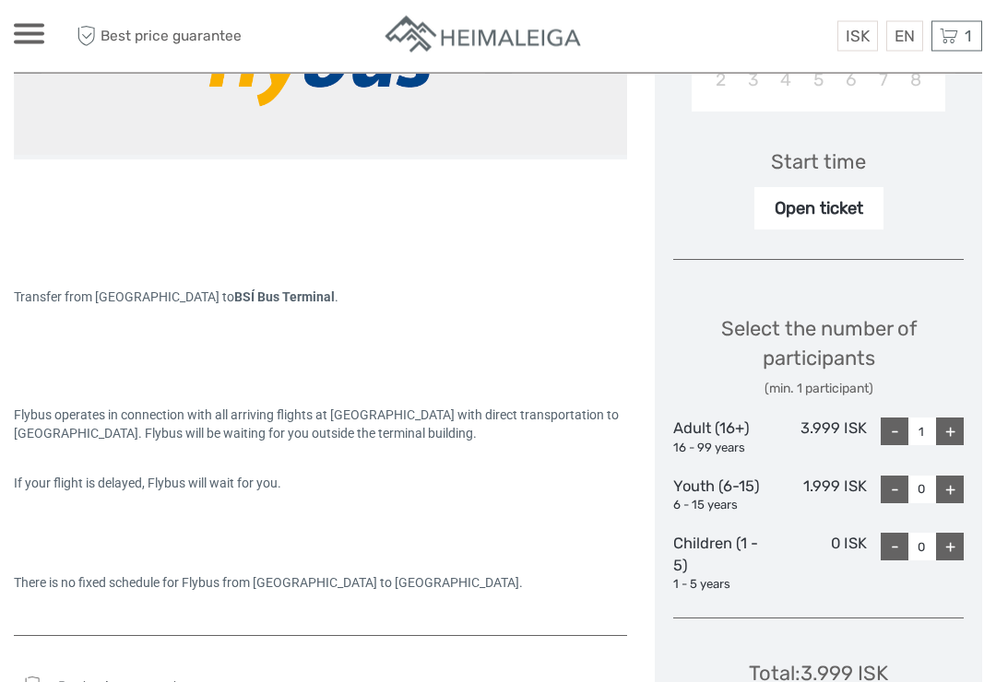
scroll to position [530, 0]
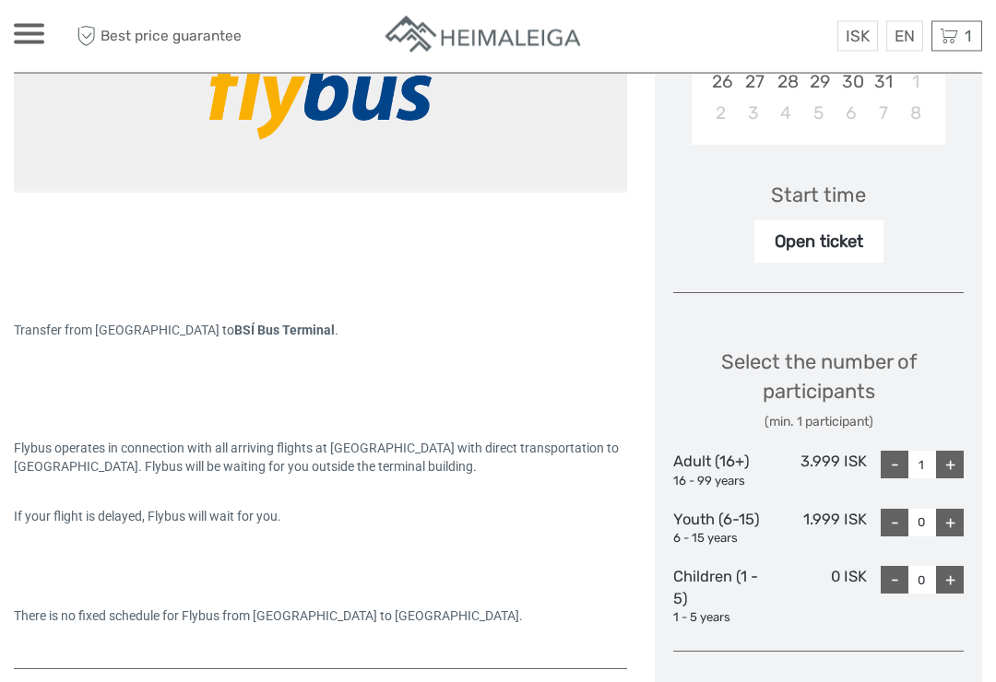
click at [832, 186] on div "Start time" at bounding box center [818, 196] width 95 height 29
click at [828, 235] on div "Open ticket" at bounding box center [818, 242] width 129 height 42
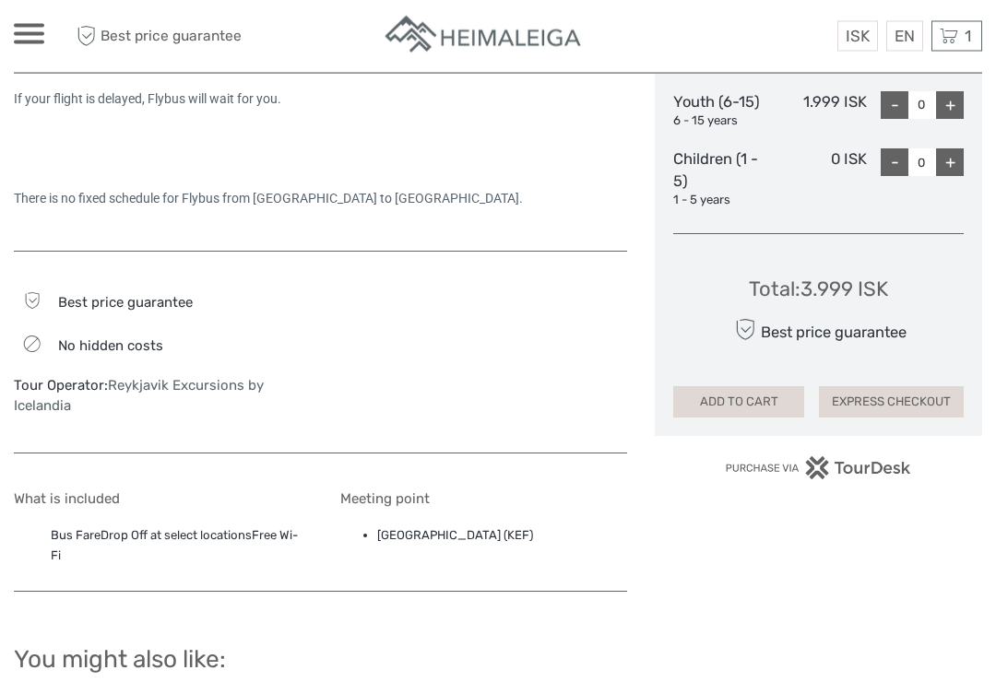
scroll to position [965, 0]
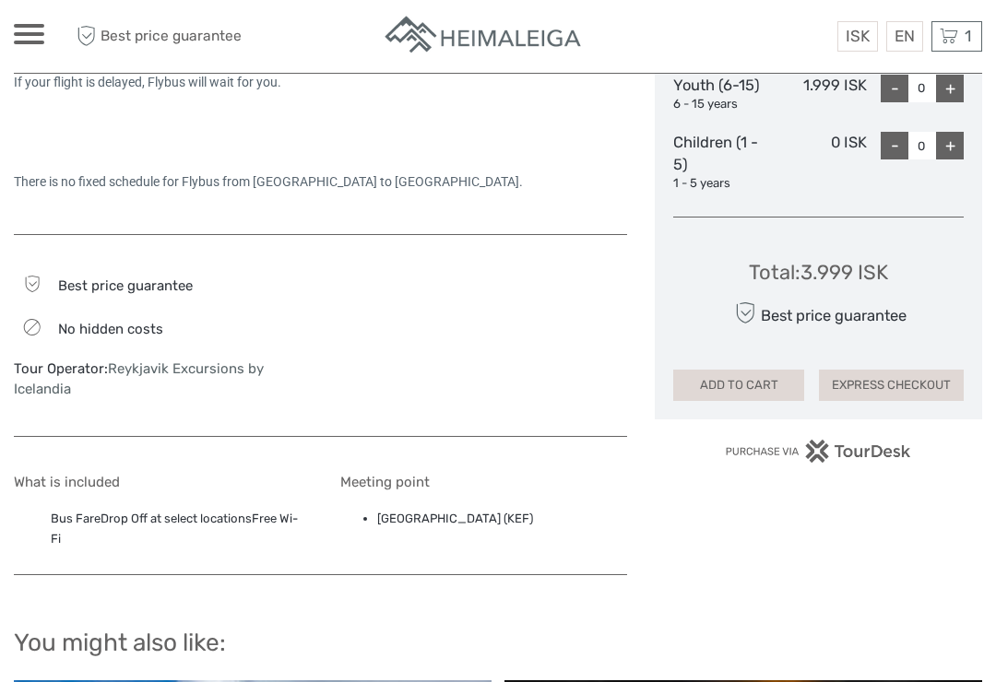
click at [755, 373] on button "ADD TO CART" at bounding box center [738, 385] width 131 height 31
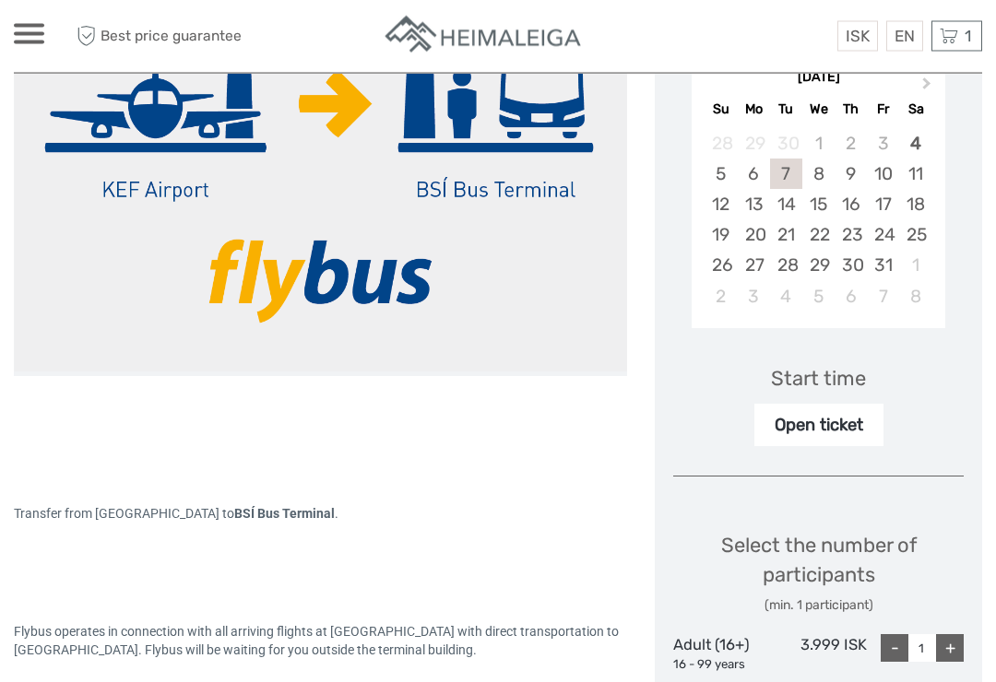
scroll to position [350, 0]
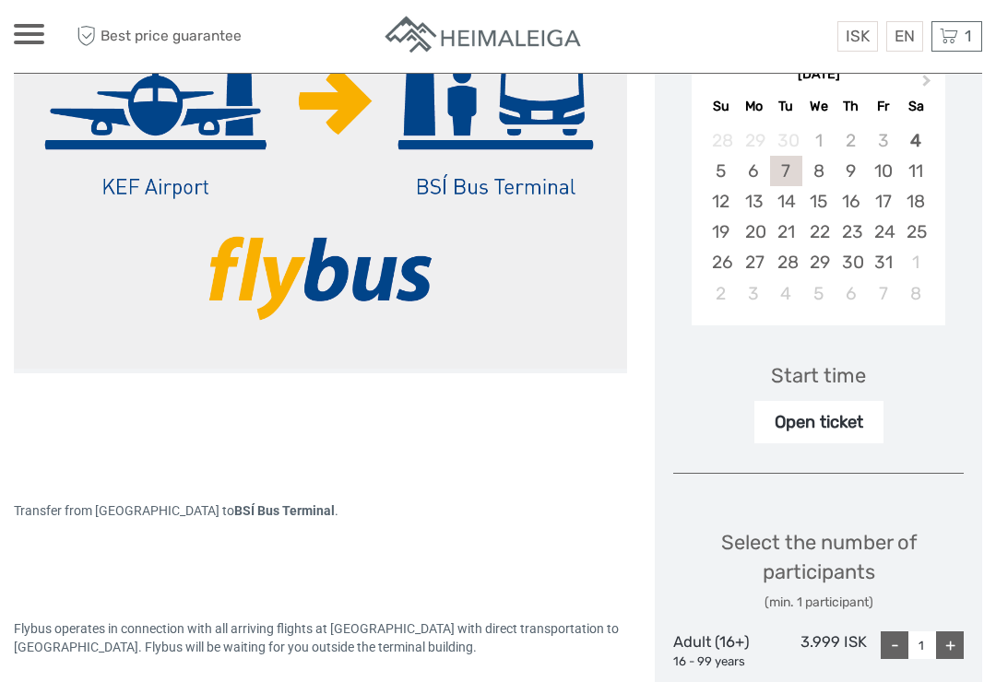
click at [834, 426] on div "Open ticket" at bounding box center [818, 422] width 129 height 42
click at [828, 415] on div "Open ticket" at bounding box center [818, 422] width 129 height 42
click at [805, 367] on div "Start time" at bounding box center [818, 375] width 95 height 29
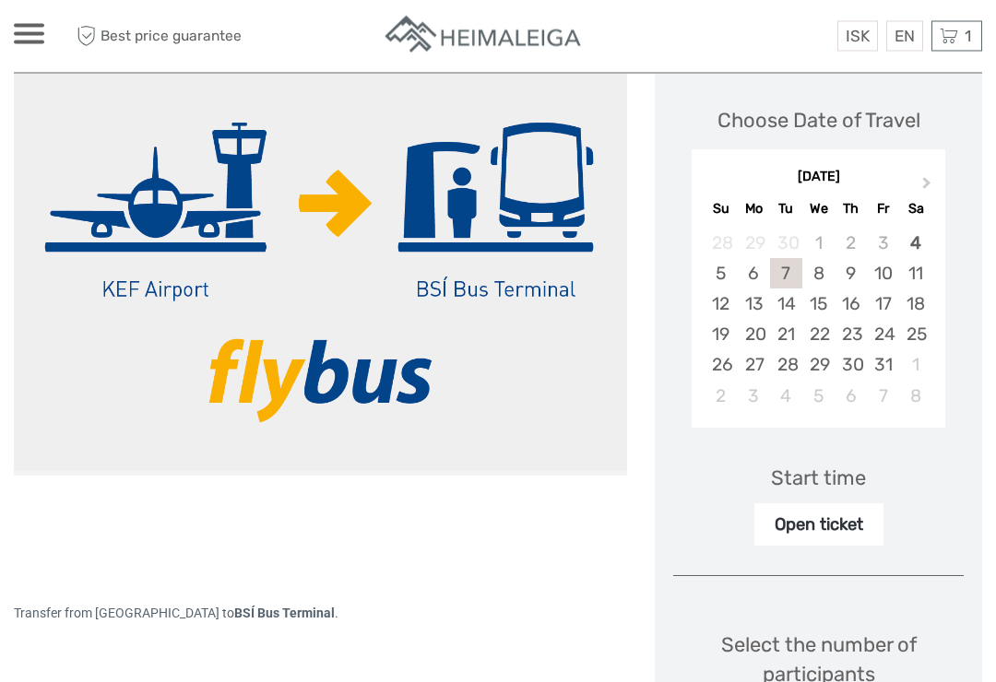
scroll to position [250, 0]
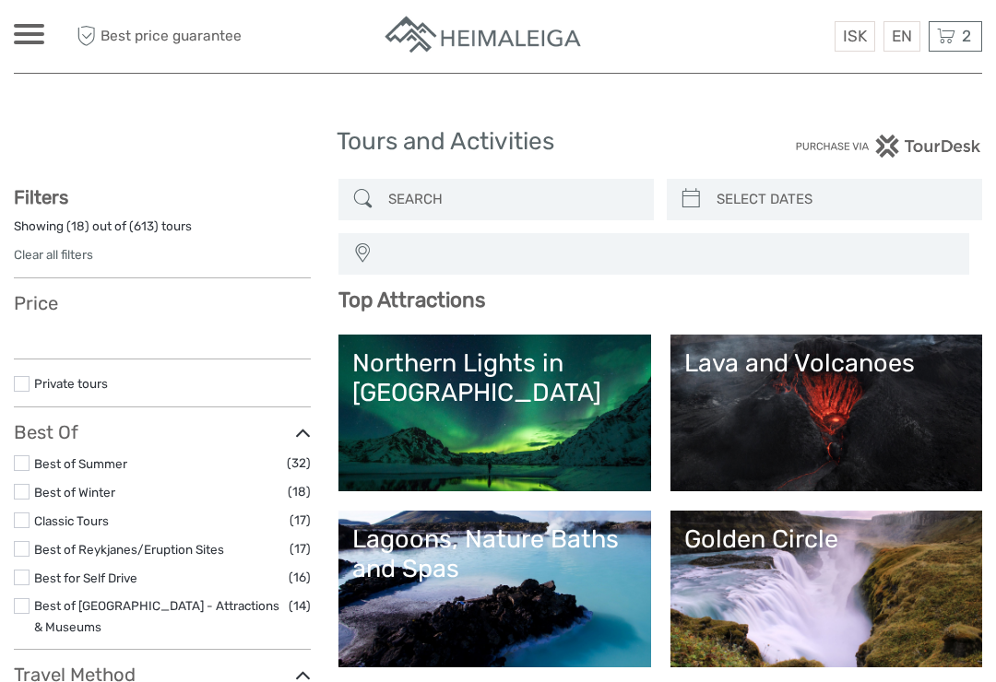
select select
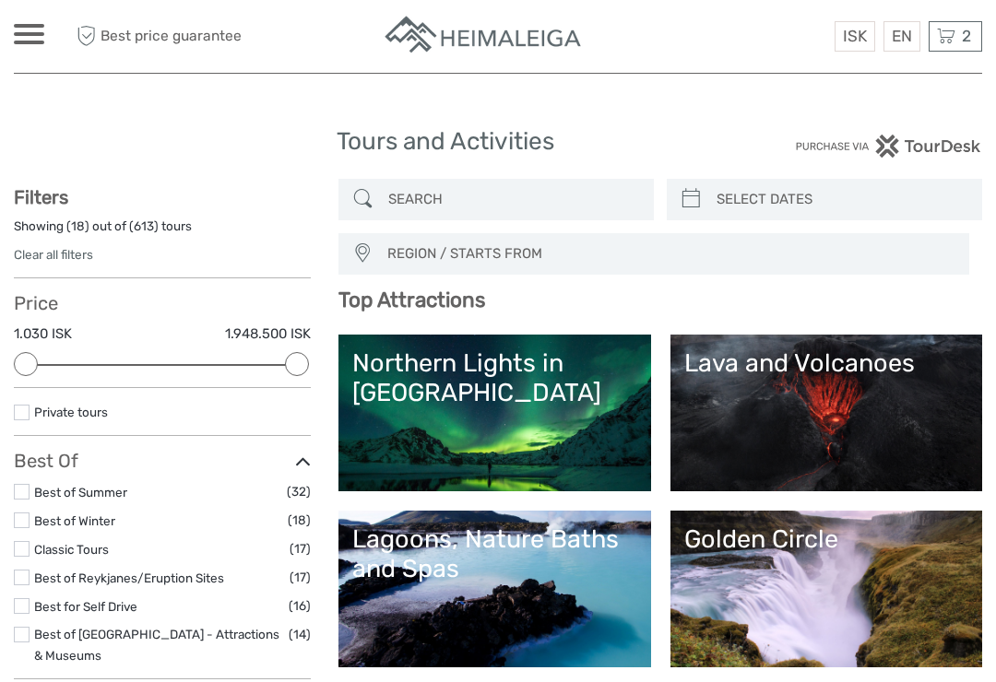
click at [964, 31] on span "2" at bounding box center [966, 36] width 15 height 18
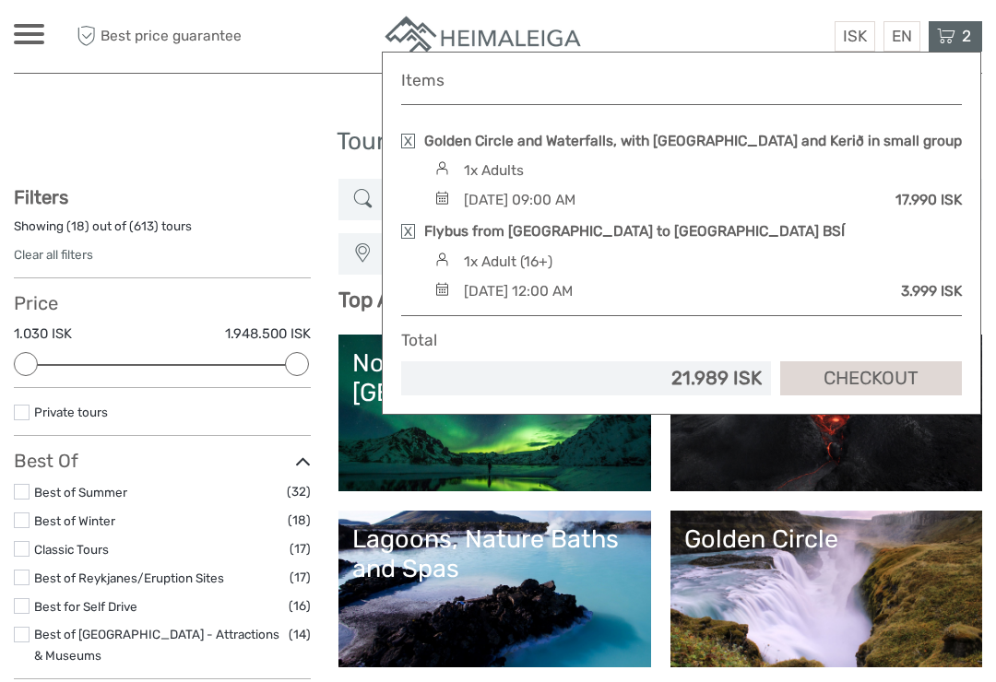
click at [649, 272] on div "1x Adult (16+)" at bounding box center [696, 262] width 532 height 20
click at [272, 173] on div "Tours and Activities Tours and Activities" at bounding box center [498, 149] width 968 height 59
click at [731, 9] on div "ISK ISK € $ £ EN English Español Deutsch Tours Multi-day tours Transfers Car re…" at bounding box center [498, 36] width 968 height 73
click at [960, 36] on span "2" at bounding box center [966, 36] width 15 height 18
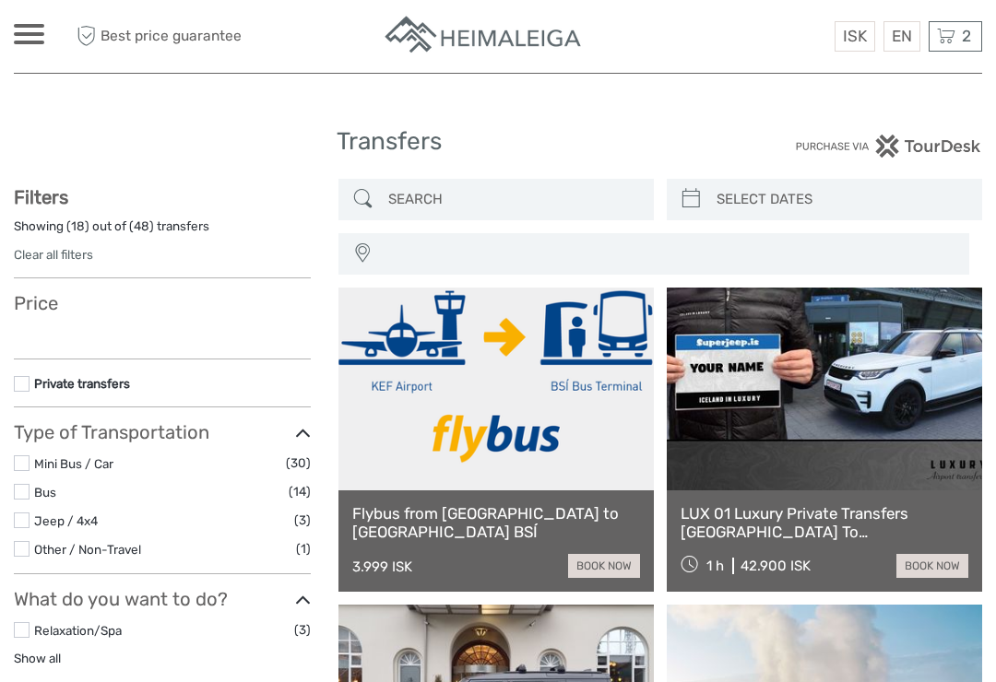
select select
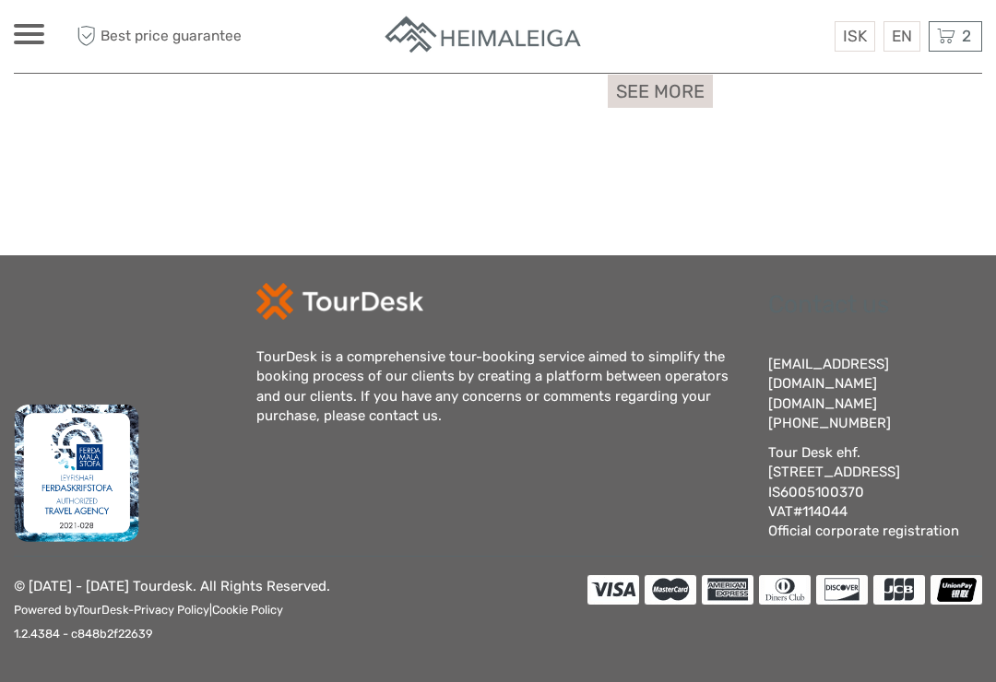
select select
